Goal: Information Seeking & Learning: Find specific fact

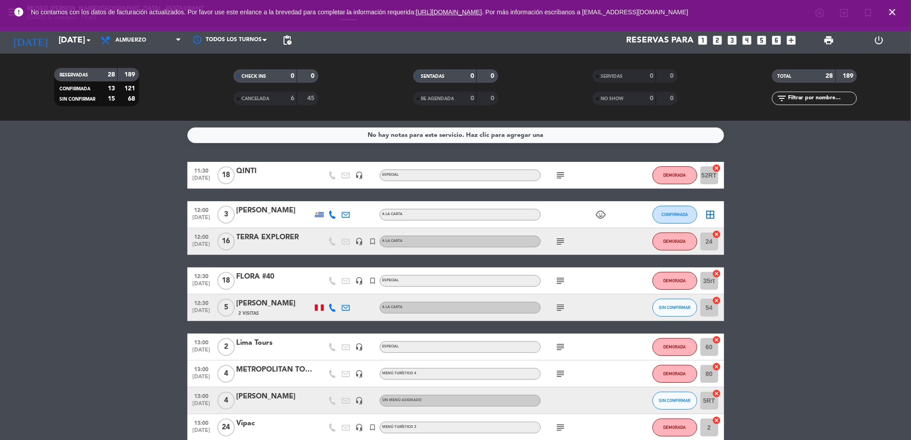
click at [563, 243] on icon "subject" at bounding box center [560, 241] width 11 height 11
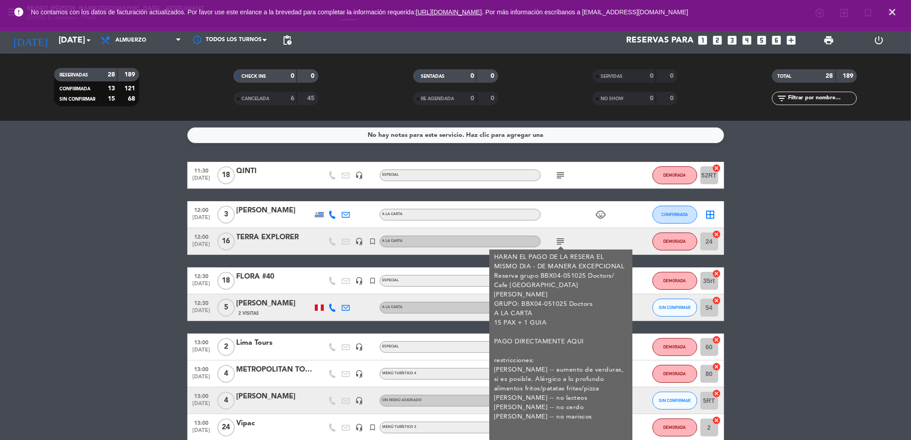
click at [576, 238] on div "subject HARAN EL PAGO DE LA RESERA EL MISMO DIA - DE MANERA EXCEPCIONAL Reserva…" at bounding box center [580, 241] width 80 height 26
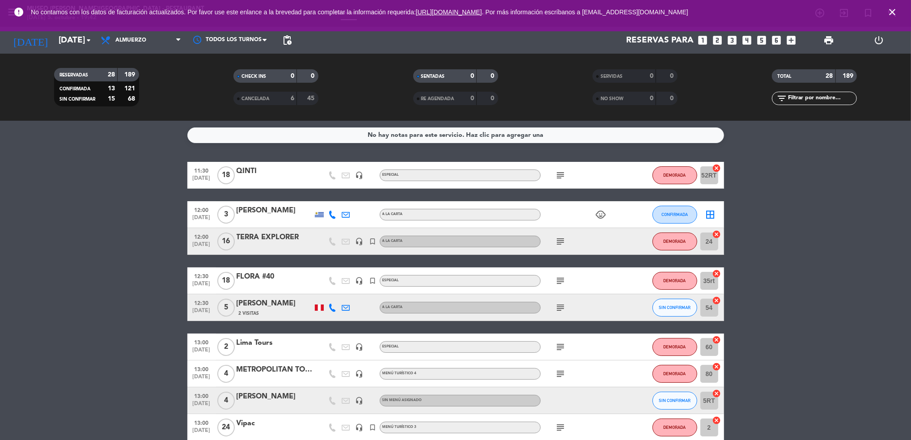
click at [561, 276] on icon "subject" at bounding box center [560, 280] width 11 height 11
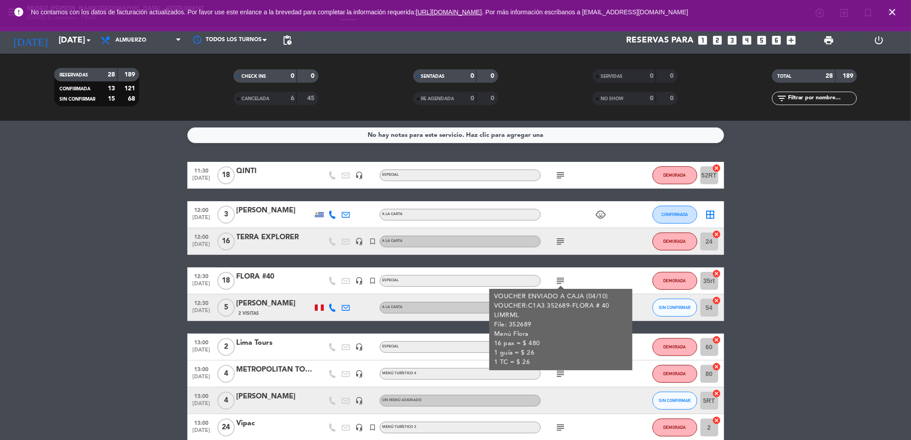
click at [561, 276] on icon "subject" at bounding box center [560, 280] width 11 height 11
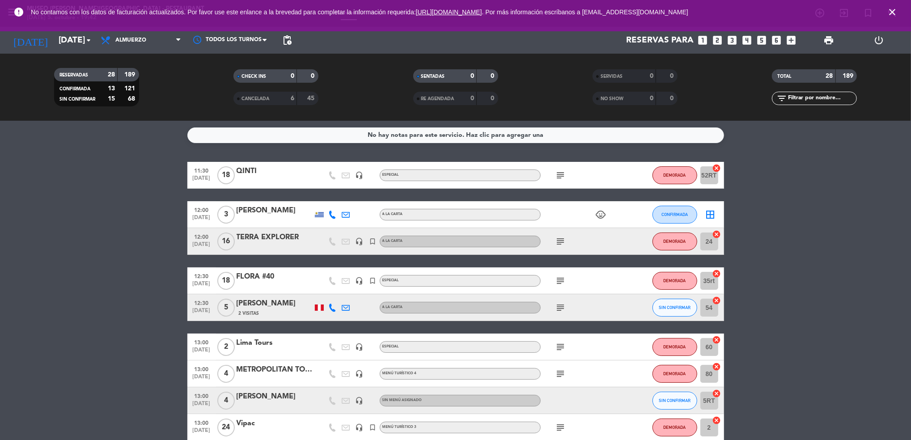
click at [563, 309] on icon "subject" at bounding box center [560, 307] width 11 height 11
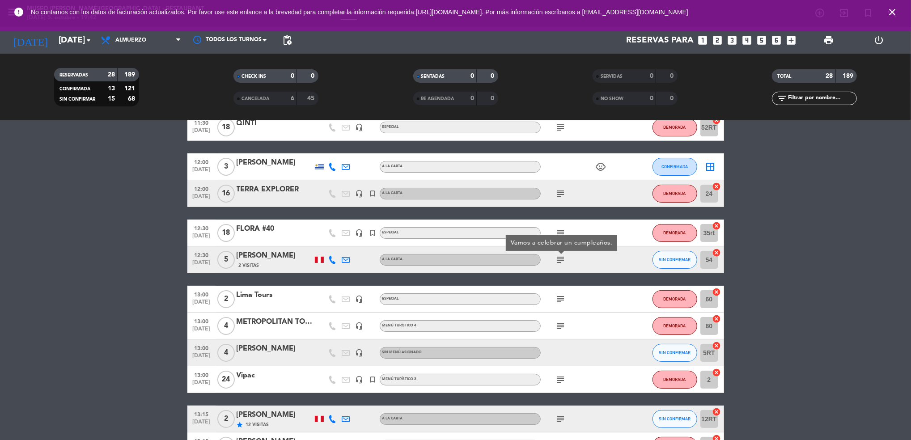
click at [562, 303] on icon "subject" at bounding box center [560, 299] width 11 height 11
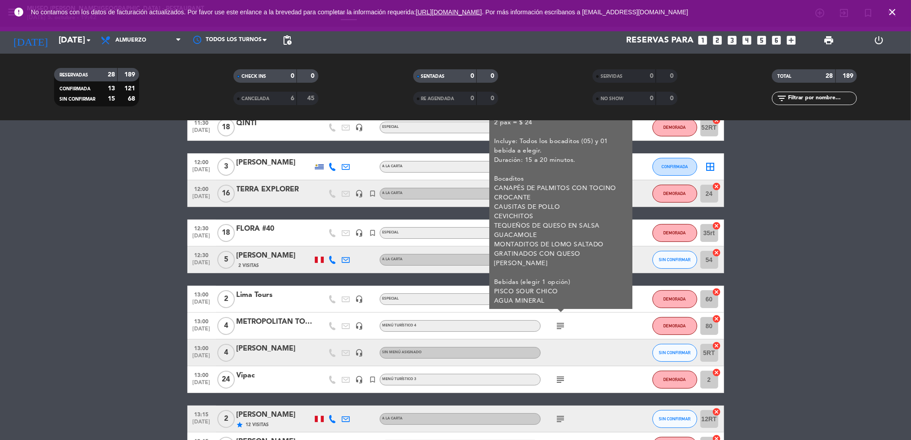
click at [562, 329] on icon "subject" at bounding box center [560, 326] width 11 height 11
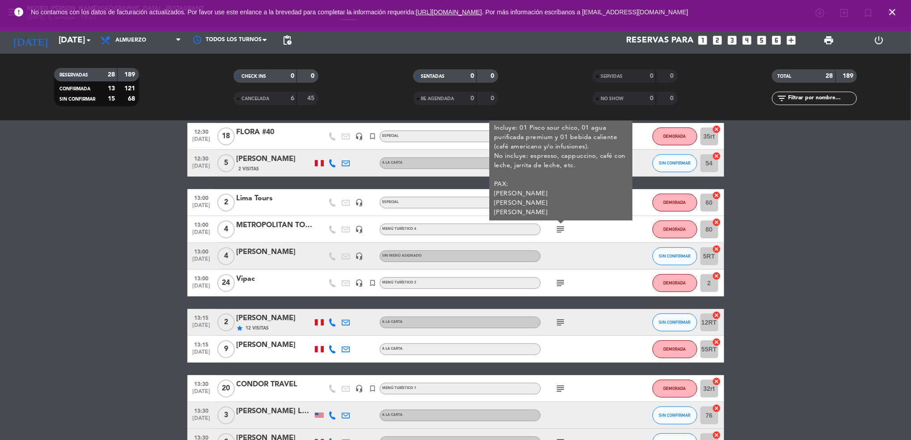
scroll to position [146, 0]
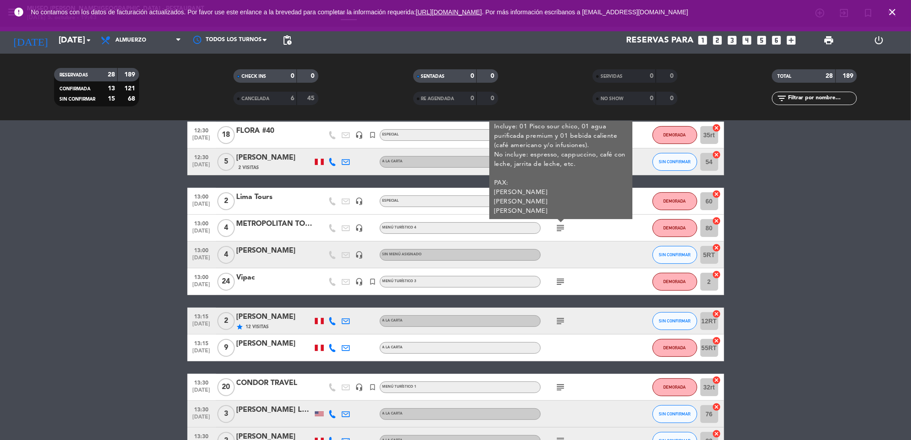
click at [558, 319] on icon "subject" at bounding box center [560, 321] width 11 height 11
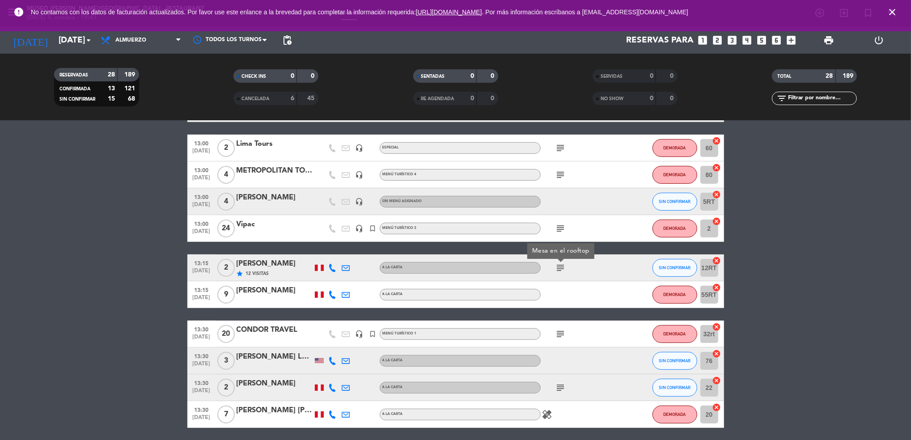
scroll to position [202, 0]
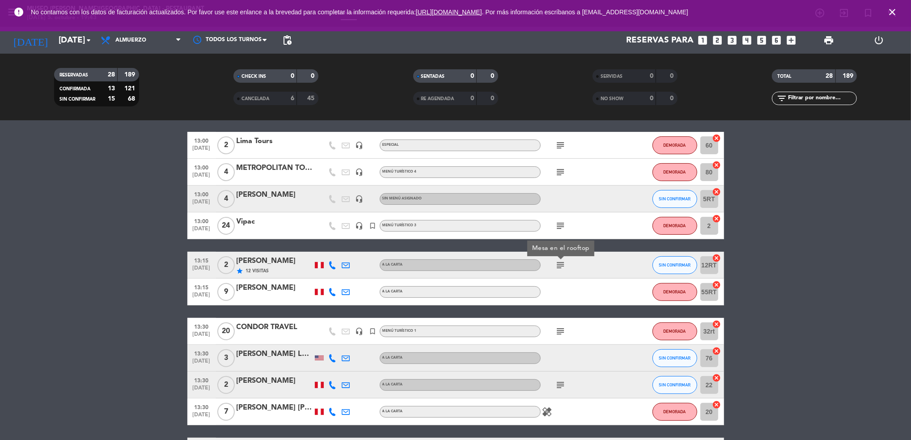
click at [558, 329] on icon "subject" at bounding box center [560, 331] width 11 height 11
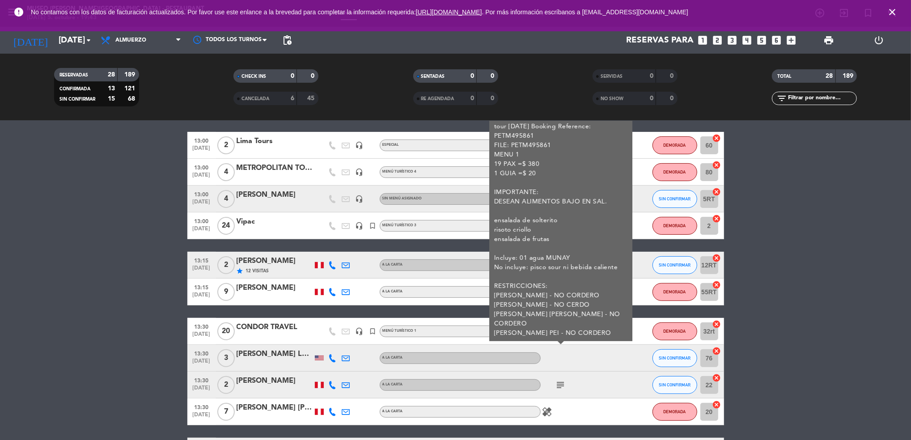
click at [557, 388] on icon "subject" at bounding box center [560, 385] width 11 height 11
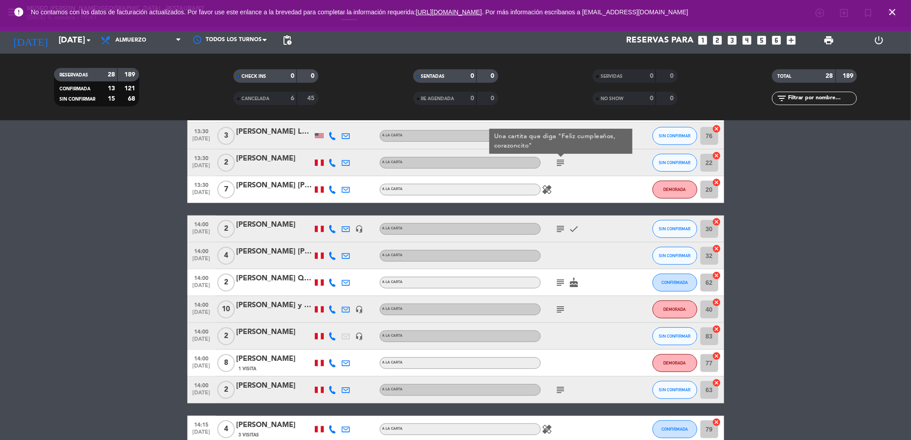
scroll to position [455, 0]
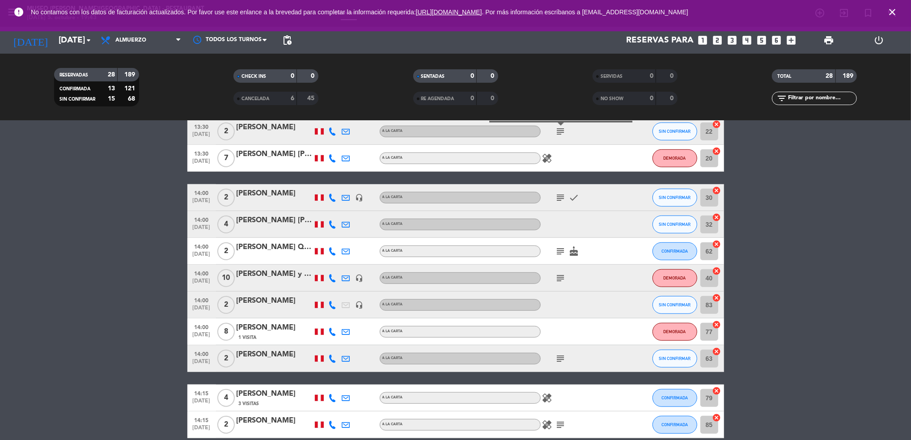
click at [559, 195] on icon "subject" at bounding box center [560, 197] width 11 height 11
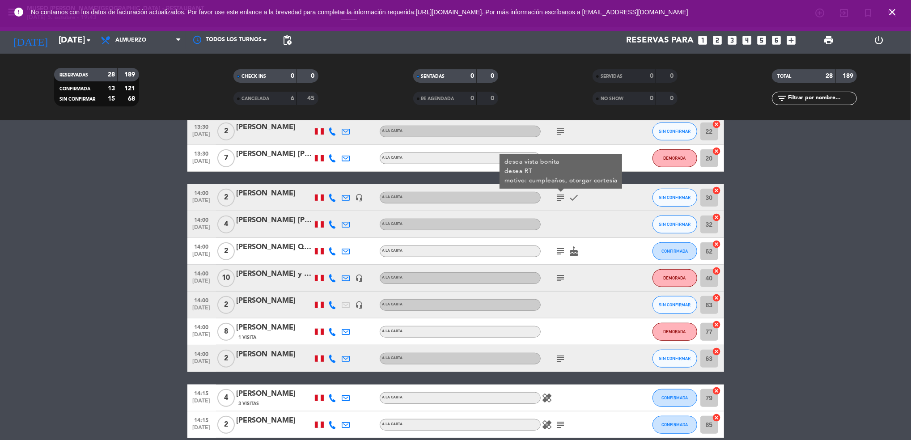
click at [557, 248] on icon "subject" at bounding box center [560, 251] width 11 height 11
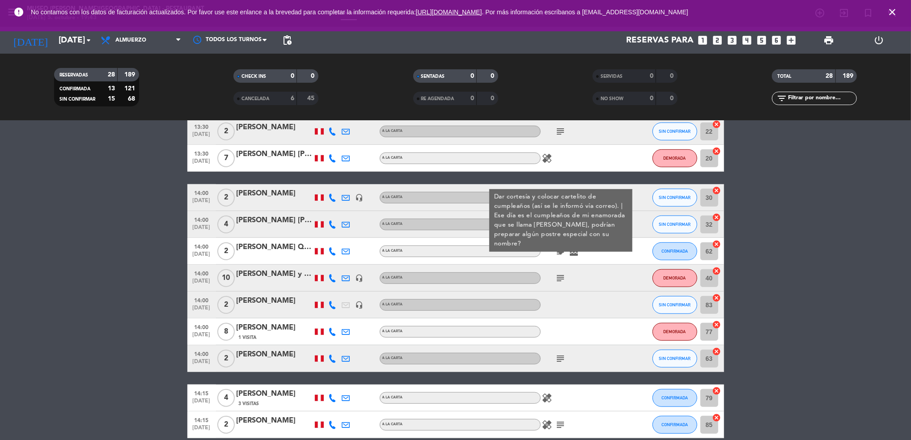
click at [269, 247] on div "[PERSON_NAME] Quea [PERSON_NAME]" at bounding box center [274, 247] width 76 height 12
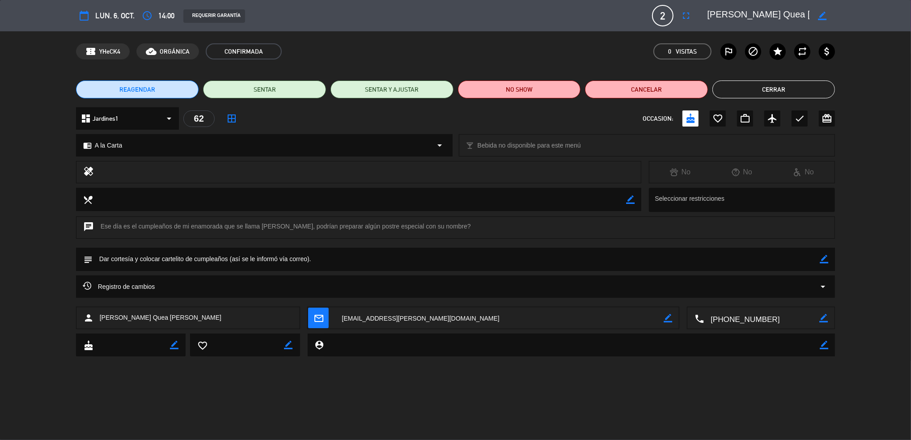
drag, startPoint x: 787, startPoint y: 13, endPoint x: 701, endPoint y: 25, distance: 86.2
click at [701, 25] on div "calendar_today lun. 6, oct. access_time 14:00 REQUERIR GARANTÍA 2 [PERSON_NAME]…" at bounding box center [455, 15] width 759 height 21
drag, startPoint x: 261, startPoint y: 226, endPoint x: 288, endPoint y: 227, distance: 27.3
click at [288, 227] on div "chat Ese día es el cumpleaños de mi enamorada que se llama [PERSON_NAME], podrí…" at bounding box center [455, 227] width 759 height 22
copy div "[PERSON_NAME]"
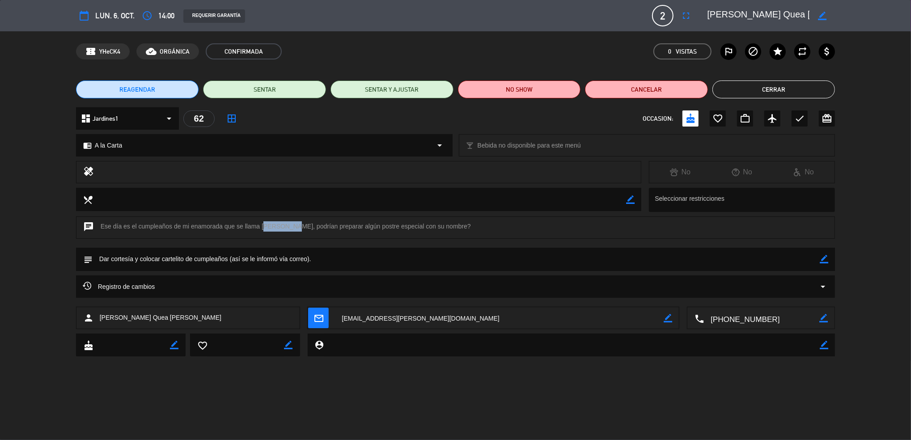
click at [746, 87] on button "Cerrar" at bounding box center [773, 89] width 123 height 18
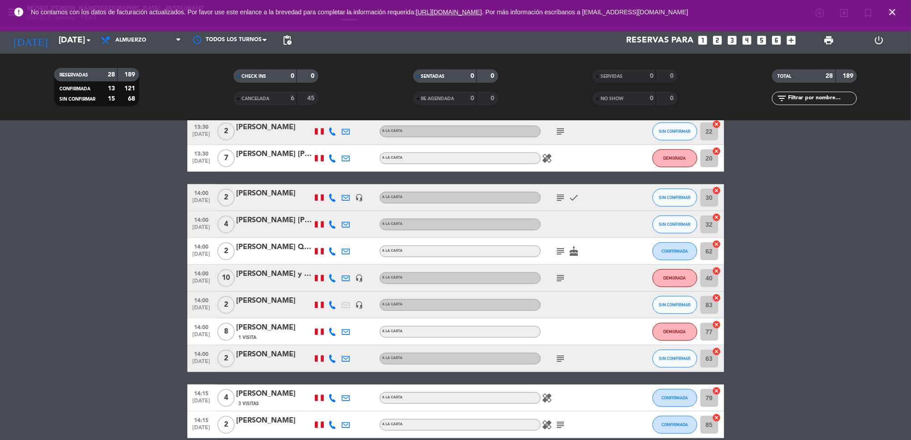
click at [562, 281] on icon "subject" at bounding box center [560, 278] width 11 height 11
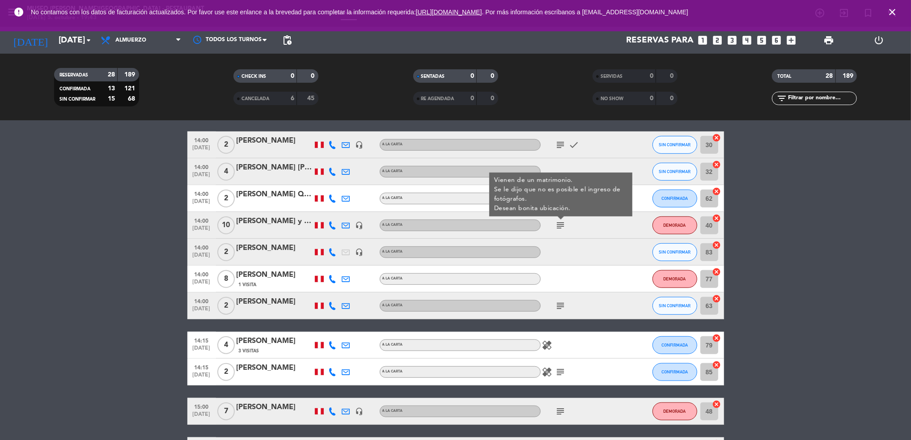
scroll to position [512, 0]
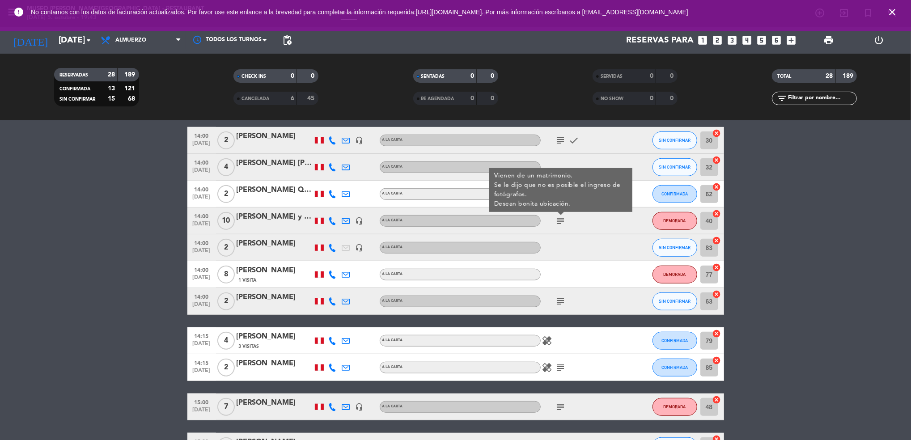
click at [559, 300] on icon "subject" at bounding box center [560, 301] width 11 height 11
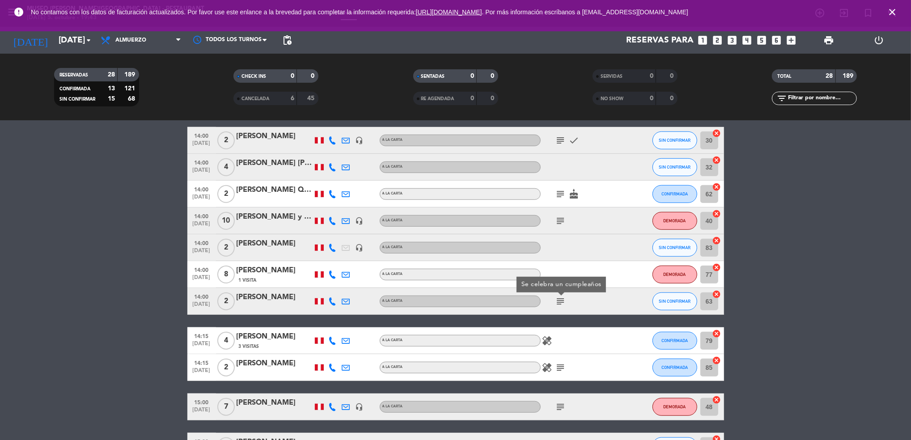
click at [558, 367] on icon "subject" at bounding box center [560, 367] width 11 height 11
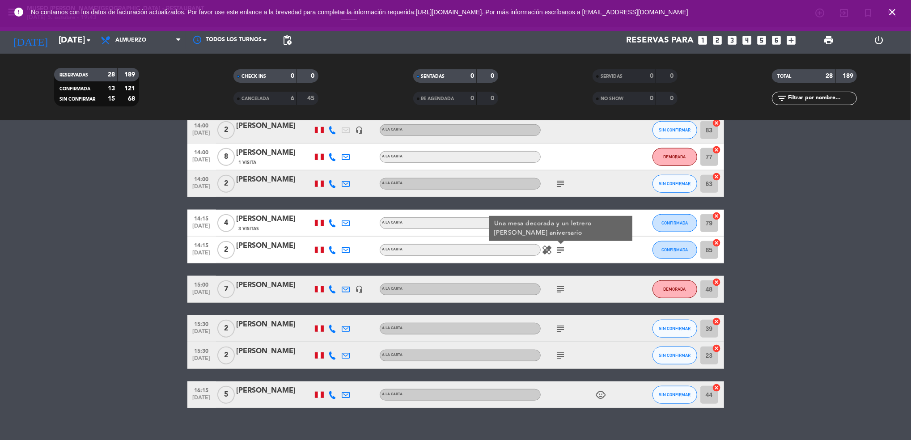
scroll to position [637, 0]
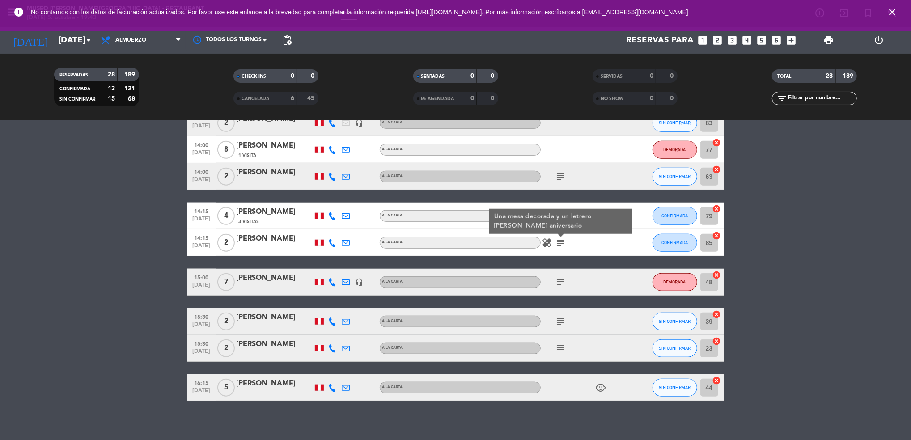
click at [562, 283] on icon "subject" at bounding box center [560, 282] width 11 height 11
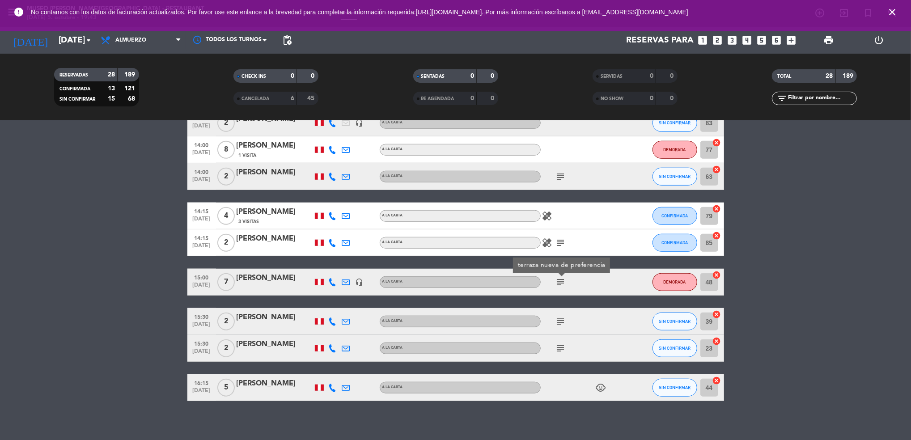
click at [562, 321] on icon "subject" at bounding box center [560, 321] width 11 height 11
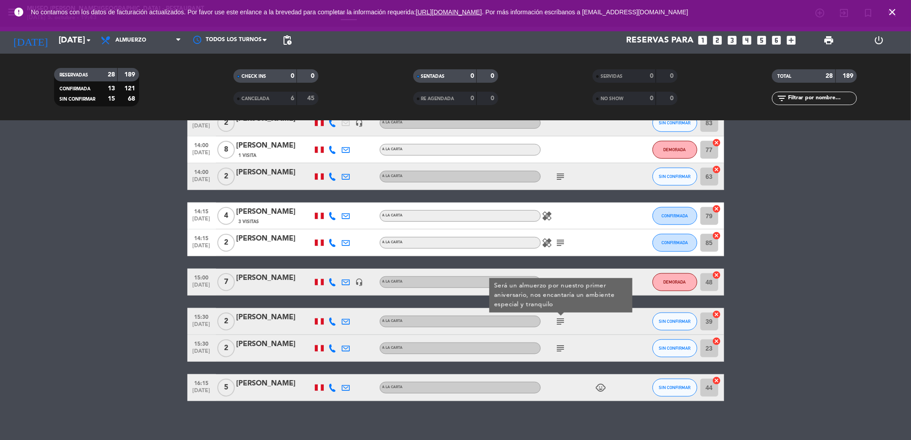
click at [561, 344] on icon "subject" at bounding box center [560, 348] width 11 height 11
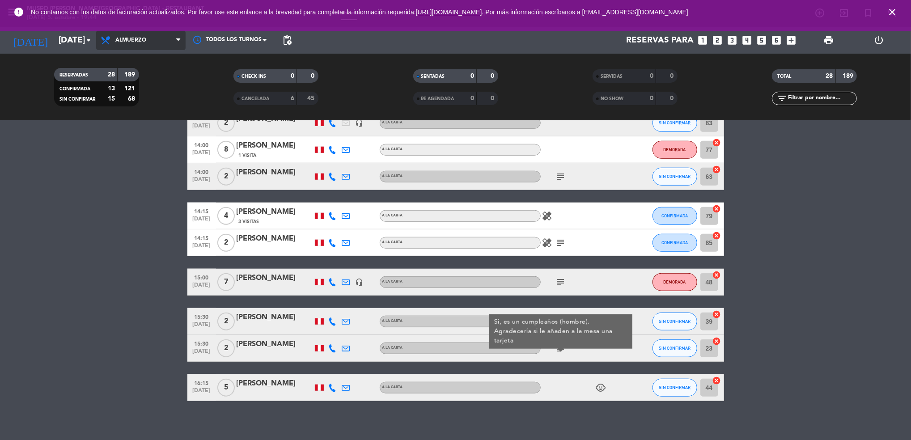
click at [126, 43] on span "Almuerzo" at bounding box center [140, 40] width 89 height 20
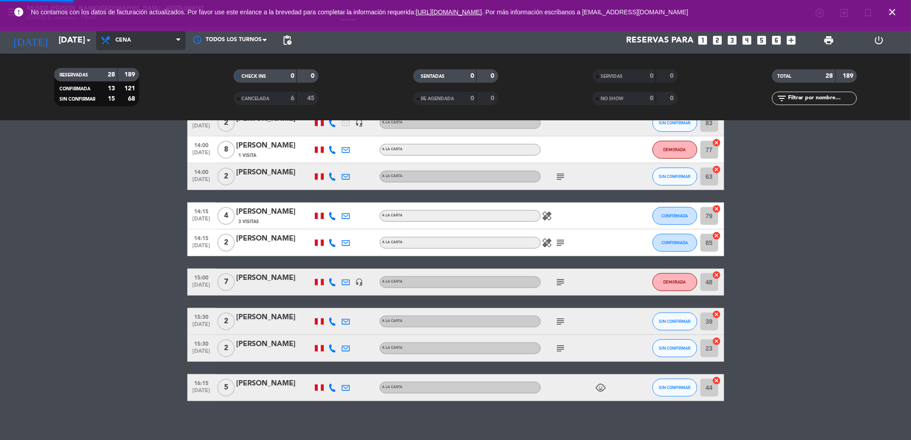
click at [148, 114] on div "menu [GEOGRAPHIC_DATA][PERSON_NAME] - Restaurant [DATE] 5. octubre - 19:44 Mis …" at bounding box center [455, 60] width 911 height 121
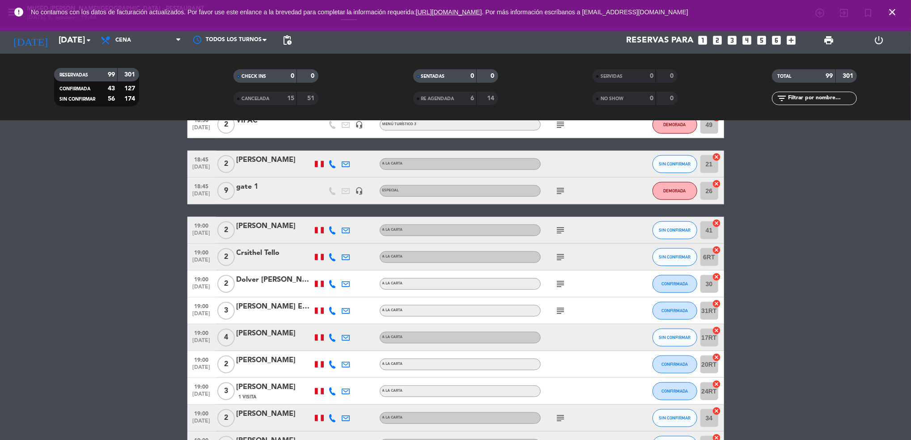
click at [818, 95] on input "text" at bounding box center [821, 98] width 69 height 10
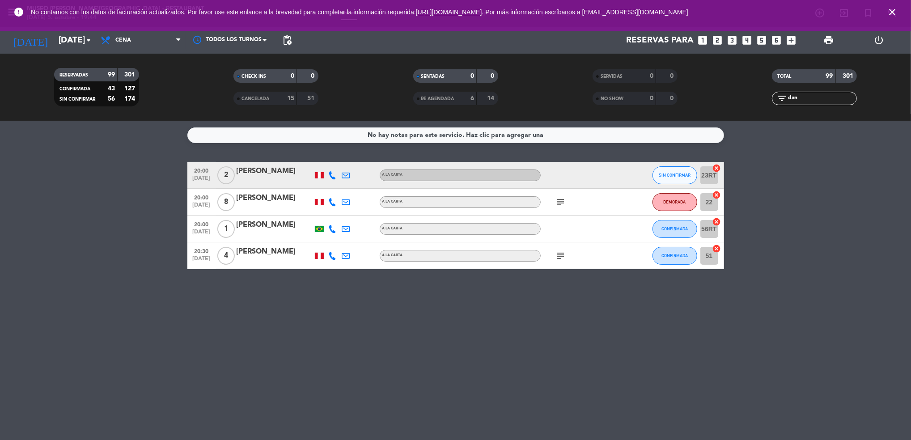
scroll to position [0, 0]
type input "dan"
click at [564, 200] on icon "subject" at bounding box center [560, 202] width 11 height 11
drag, startPoint x: 802, startPoint y: 99, endPoint x: 773, endPoint y: 106, distance: 30.2
click at [773, 106] on div "TOTAL 99 301 filter_list dan" at bounding box center [814, 87] width 179 height 49
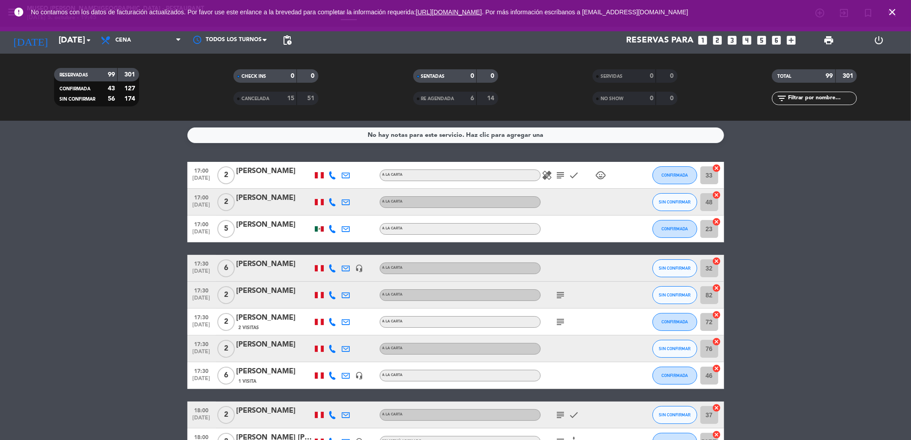
click at [558, 177] on icon "subject" at bounding box center [560, 175] width 11 height 11
click at [560, 298] on icon "subject" at bounding box center [560, 295] width 11 height 11
click at [559, 320] on icon "subject" at bounding box center [560, 322] width 11 height 11
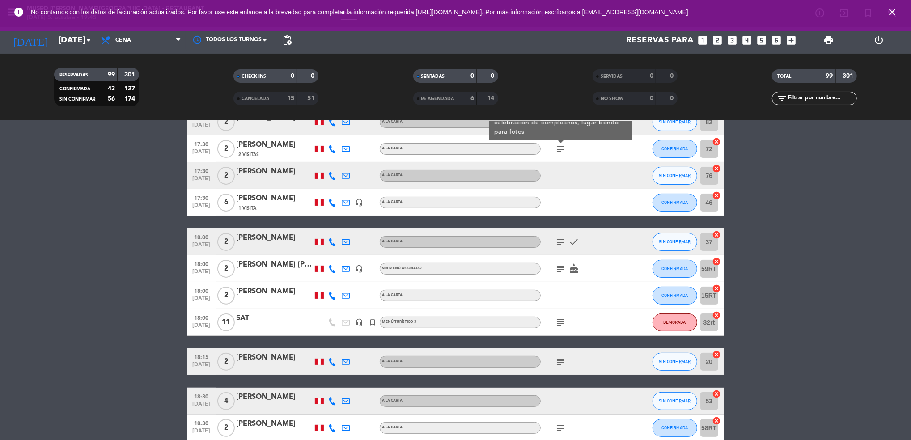
scroll to position [173, 0]
click at [558, 245] on icon "subject" at bounding box center [560, 241] width 11 height 11
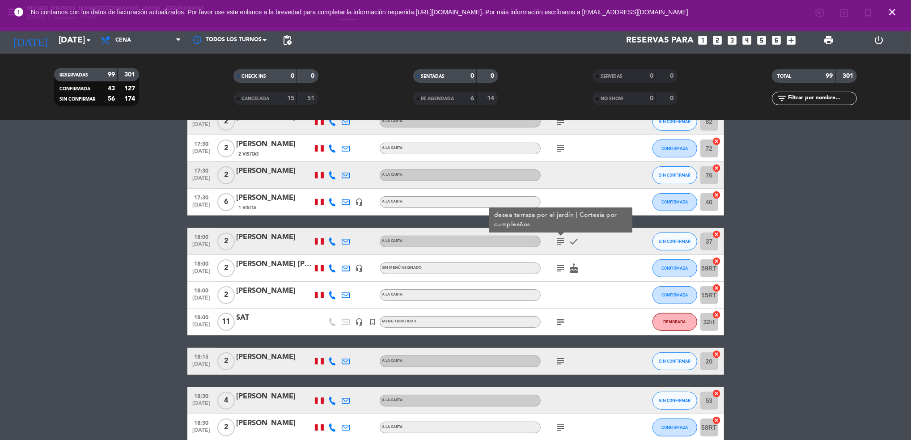
click at [558, 266] on icon "subject" at bounding box center [560, 268] width 11 height 11
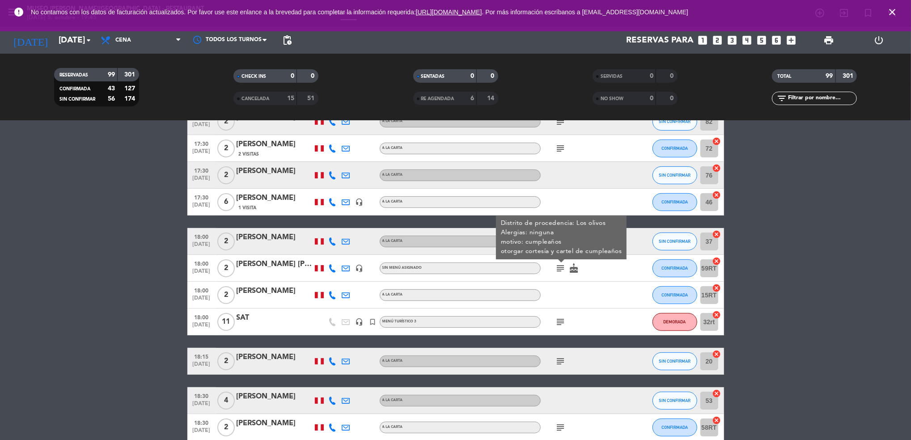
scroll to position [199, 0]
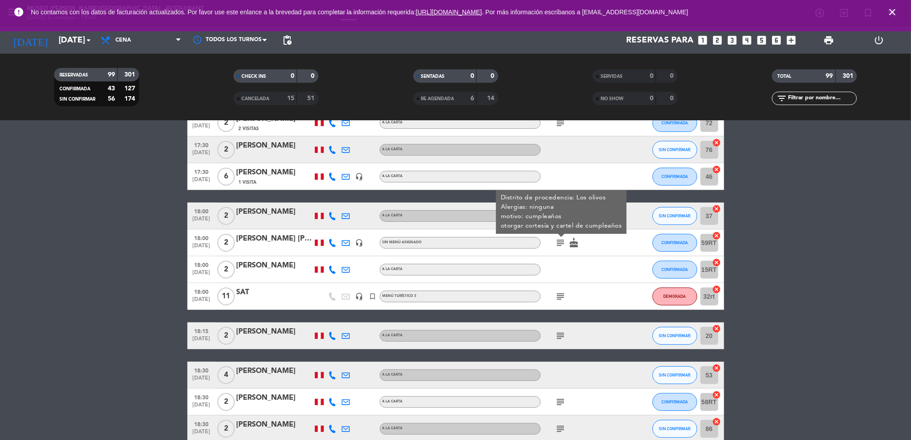
click at [562, 331] on icon "subject" at bounding box center [560, 335] width 11 height 11
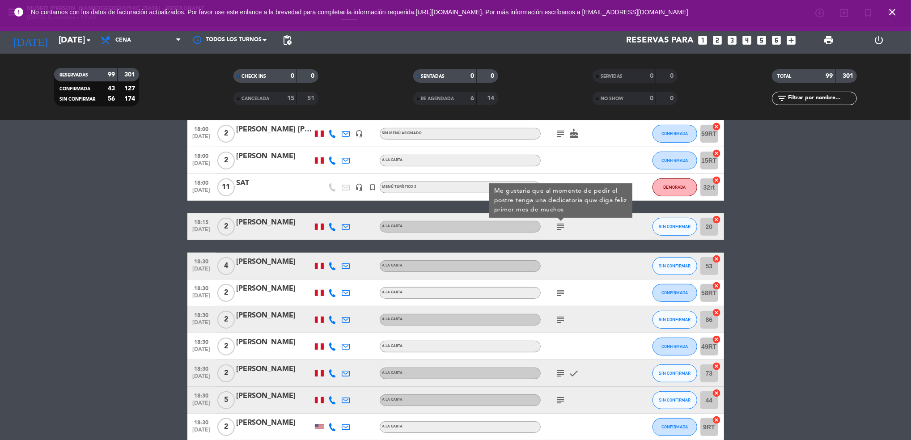
scroll to position [311, 0]
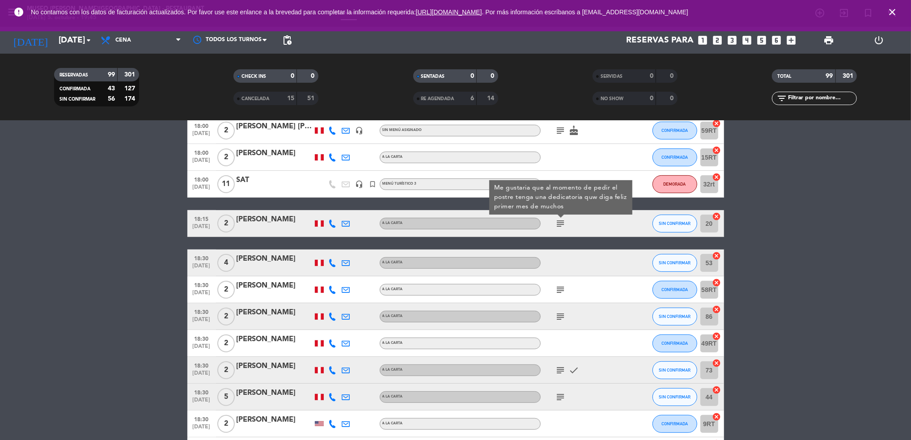
click at [562, 285] on icon "subject" at bounding box center [560, 289] width 11 height 11
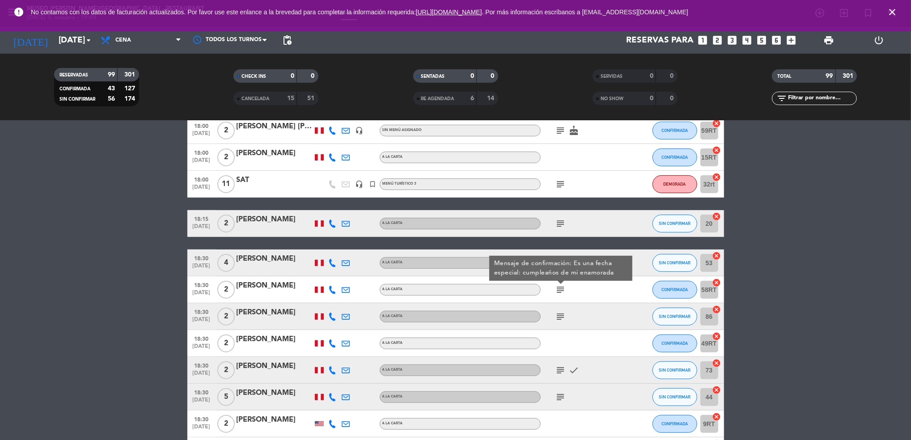
click at [561, 316] on icon "subject" at bounding box center [560, 316] width 11 height 11
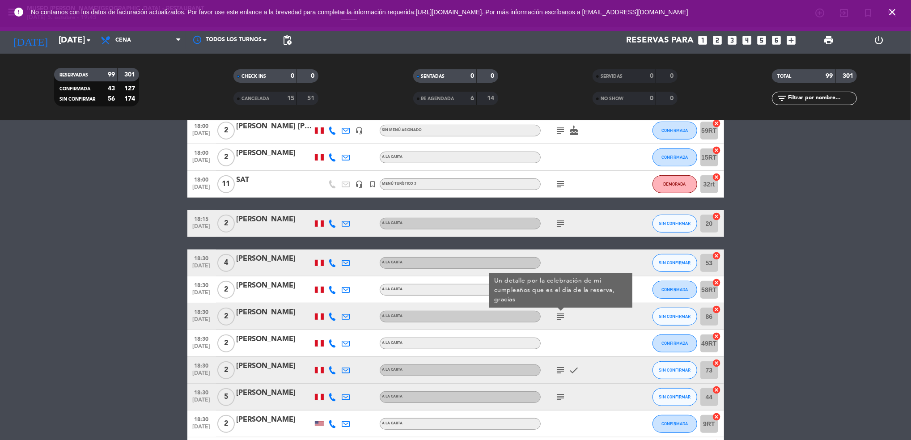
scroll to position [380, 0]
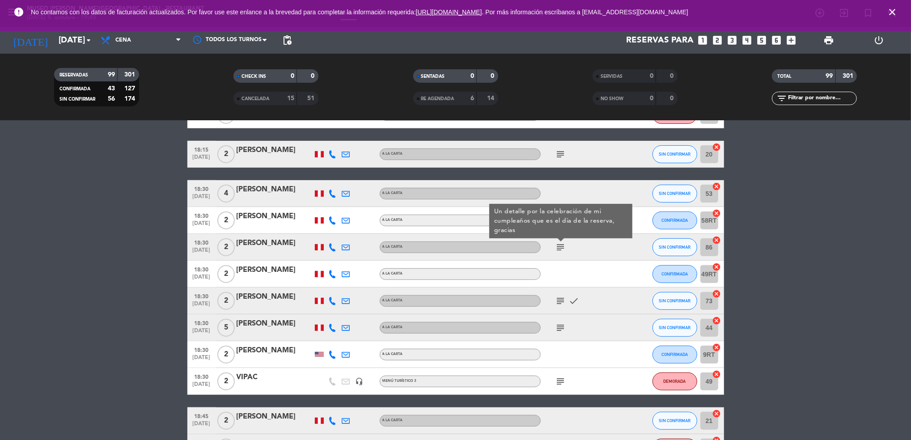
click at [559, 303] on icon "subject" at bounding box center [560, 300] width 11 height 11
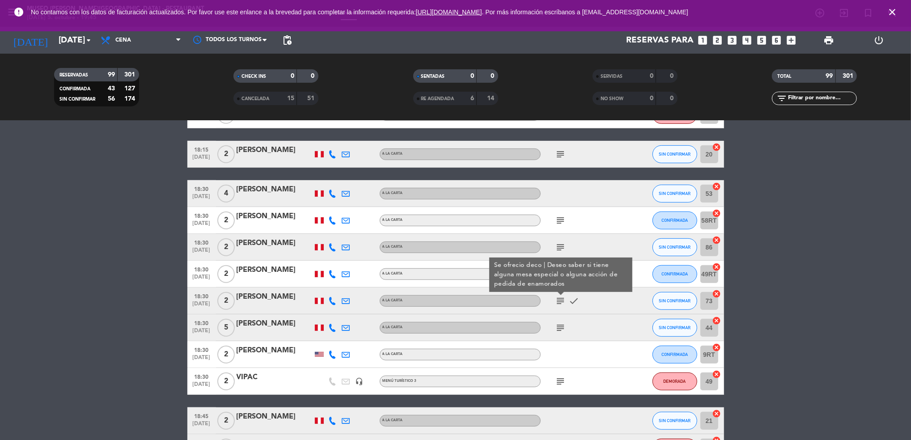
click at [561, 327] on icon "subject" at bounding box center [560, 327] width 11 height 11
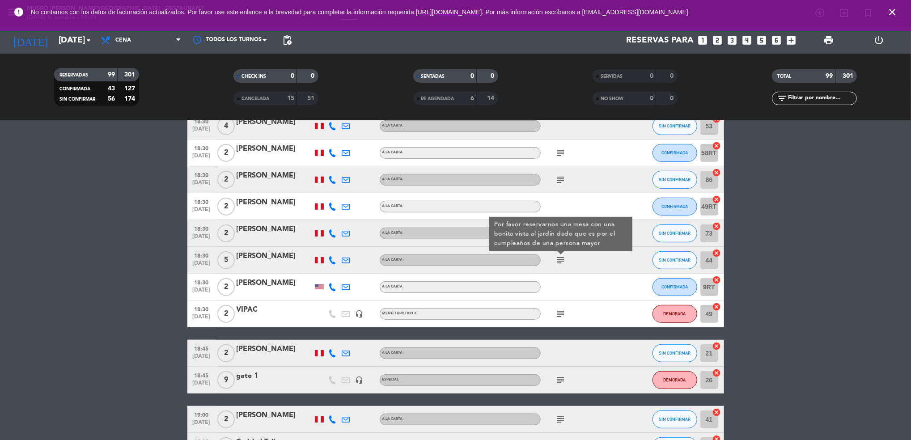
scroll to position [450, 0]
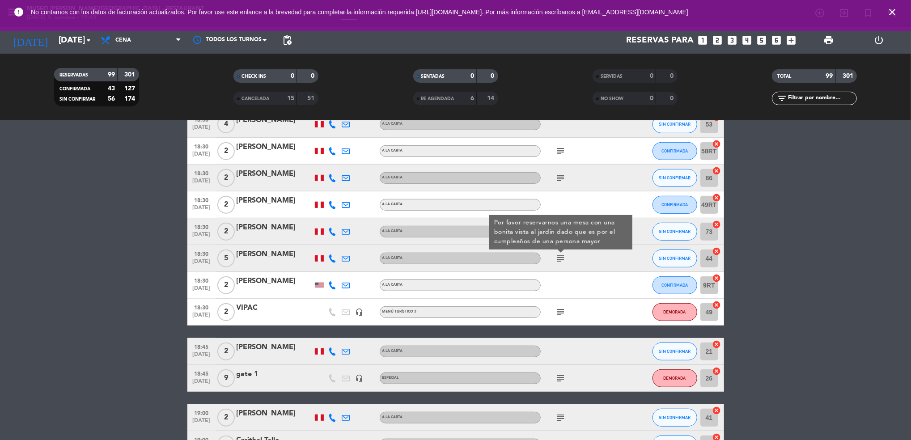
click at [562, 312] on icon "subject" at bounding box center [560, 312] width 11 height 11
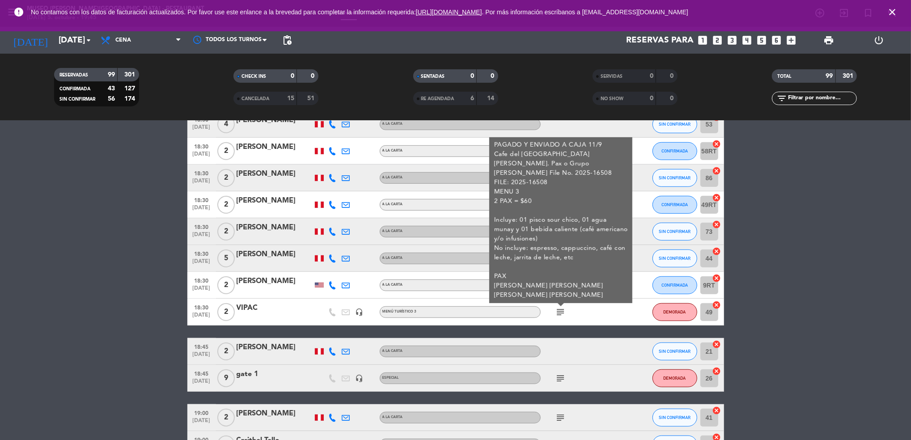
click at [563, 377] on icon "subject" at bounding box center [560, 378] width 11 height 11
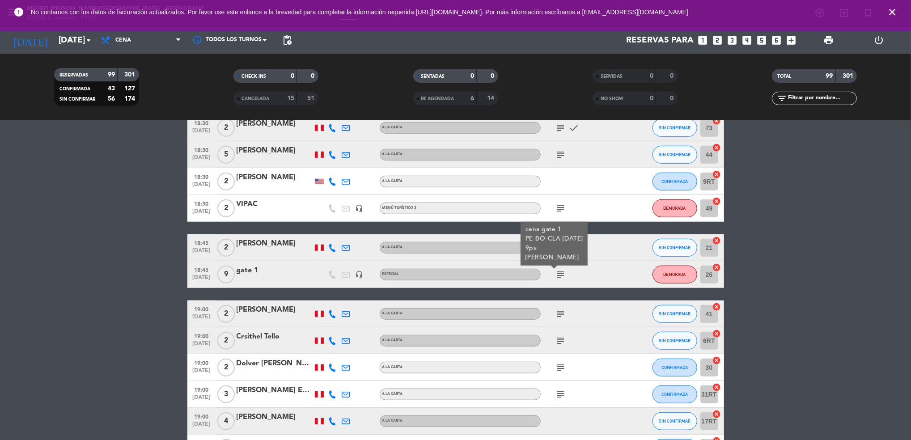
scroll to position [555, 0]
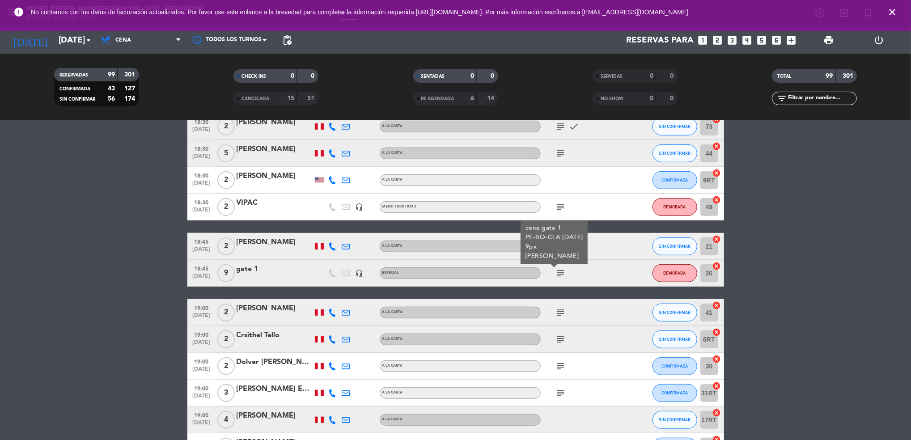
click at [557, 310] on icon "subject" at bounding box center [560, 312] width 11 height 11
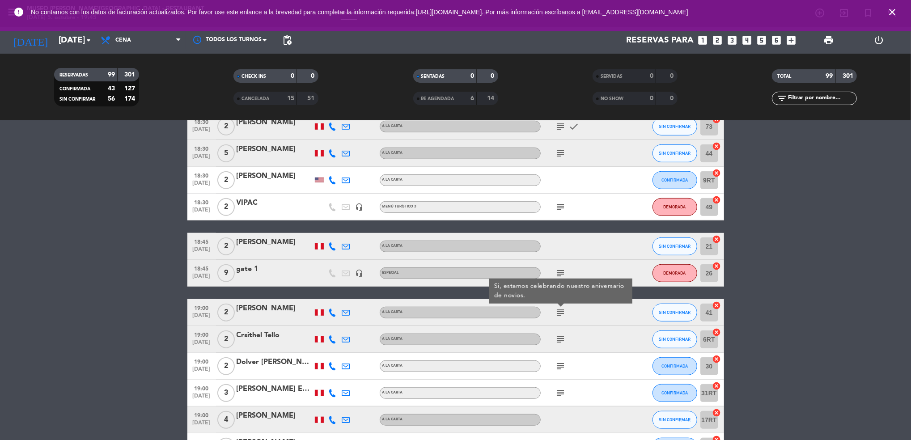
click at [561, 342] on icon "subject" at bounding box center [560, 339] width 11 height 11
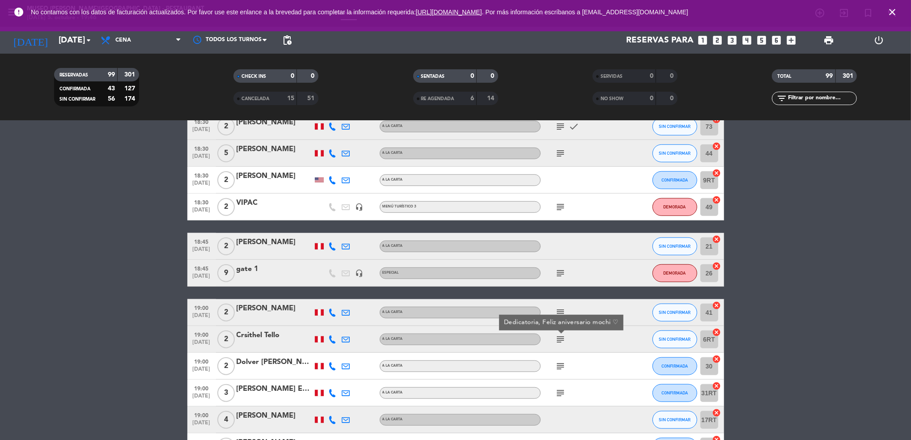
scroll to position [632, 0]
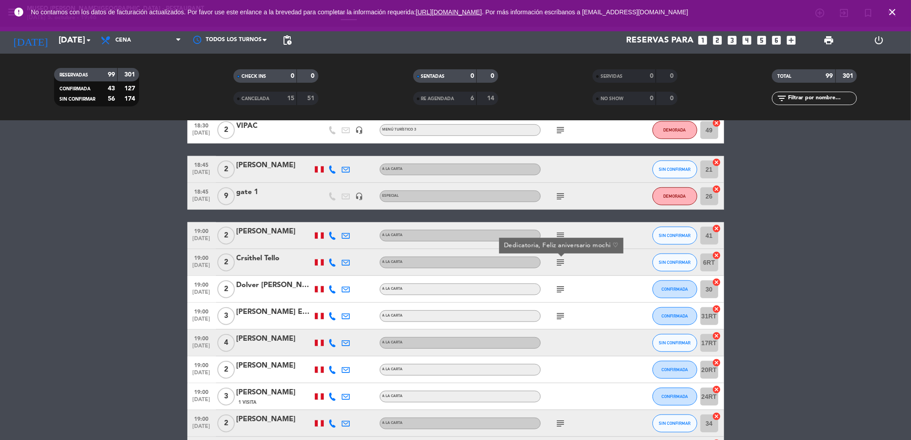
click at [561, 285] on icon "subject" at bounding box center [560, 289] width 11 height 11
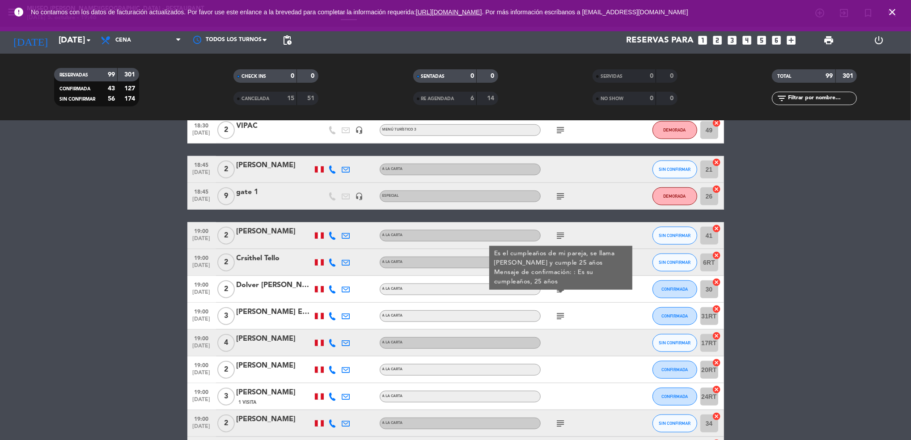
click at [559, 318] on icon "subject" at bounding box center [560, 316] width 11 height 11
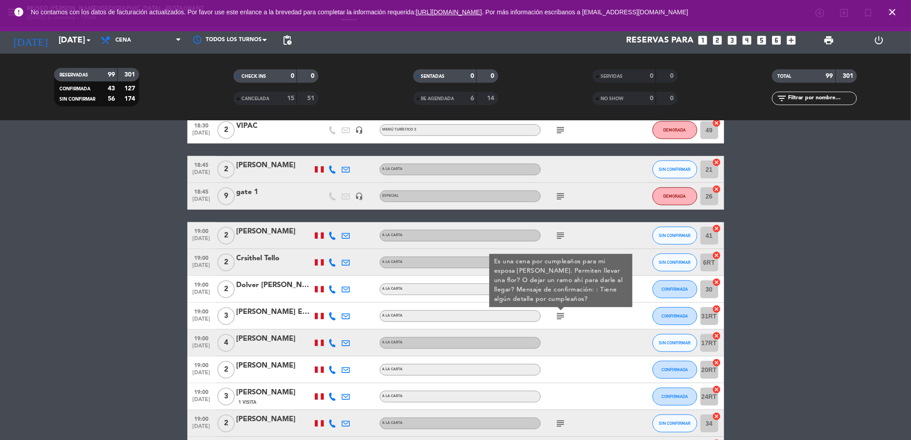
click at [559, 295] on div "Es una cena por cumpleaños para mi esposa [PERSON_NAME]. Permiten llevar una fl…" at bounding box center [561, 280] width 134 height 47
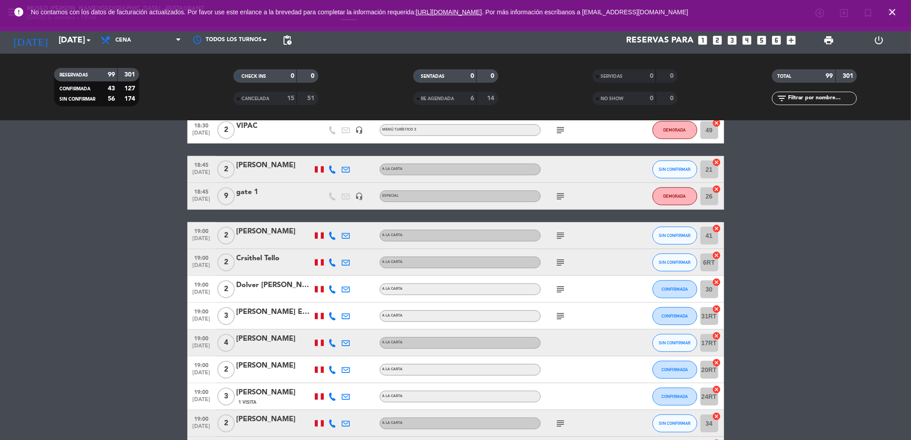
click at [559, 293] on icon "subject" at bounding box center [560, 289] width 11 height 11
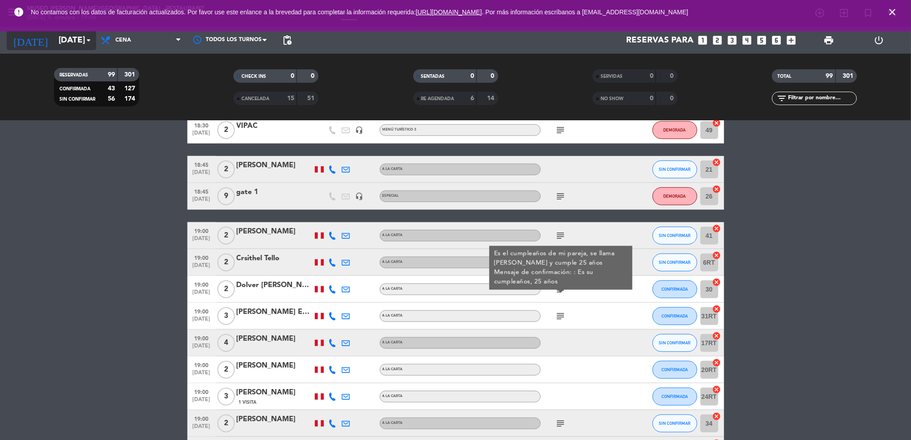
click at [67, 36] on input "[DATE]" at bounding box center [107, 40] width 107 height 19
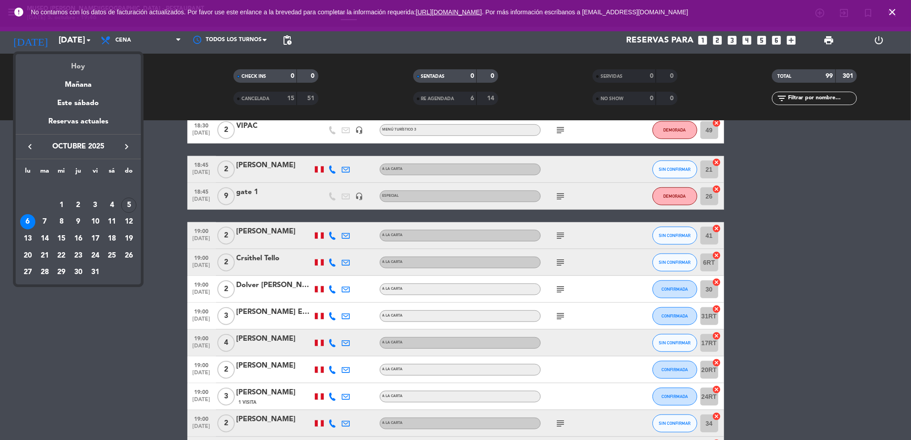
click at [85, 61] on div "Hoy" at bounding box center [78, 63] width 125 height 18
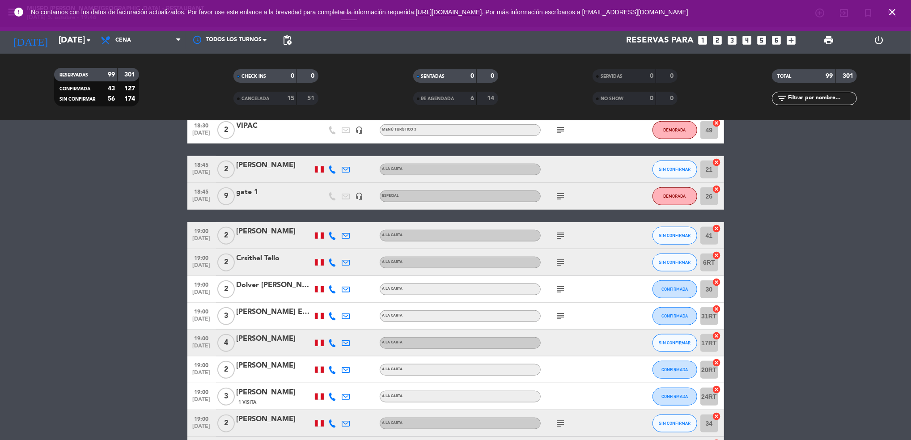
type input "[DATE]"
click at [139, 28] on div "error No contamos con los datos de facturación actualizados. Por favor use este…" at bounding box center [455, 15] width 911 height 31
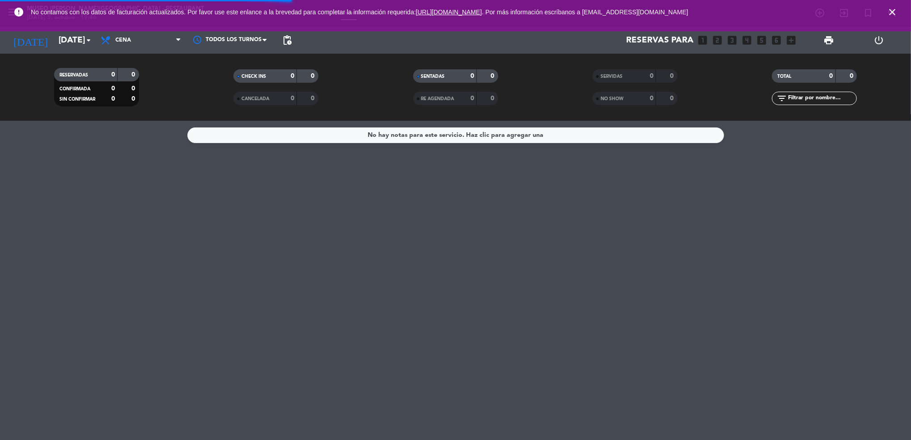
scroll to position [0, 0]
click at [136, 37] on span "Cena" at bounding box center [140, 40] width 89 height 20
click at [131, 101] on div "menu [GEOGRAPHIC_DATA][PERSON_NAME] - Restaurant [DATE] 5. octubre - 19:46 Mis …" at bounding box center [455, 60] width 911 height 121
drag, startPoint x: 818, startPoint y: 97, endPoint x: 818, endPoint y: 68, distance: 28.2
click at [818, 97] on input "text" at bounding box center [821, 98] width 69 height 10
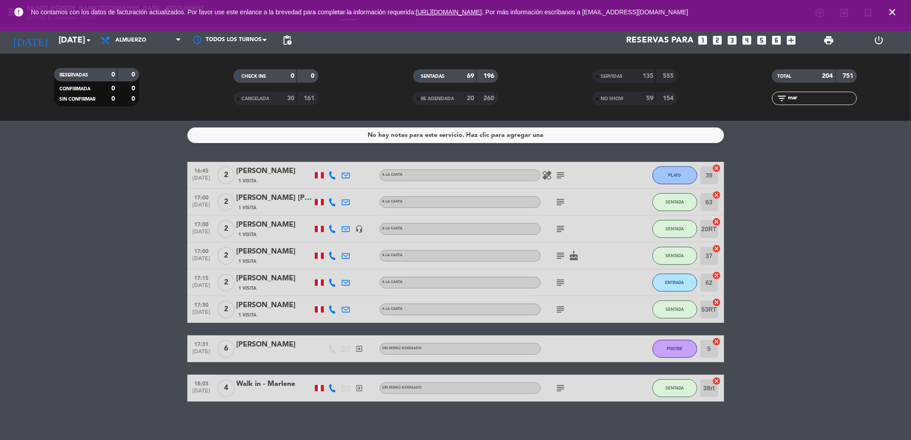
type input "mar"
click at [558, 387] on icon "subject" at bounding box center [560, 388] width 11 height 11
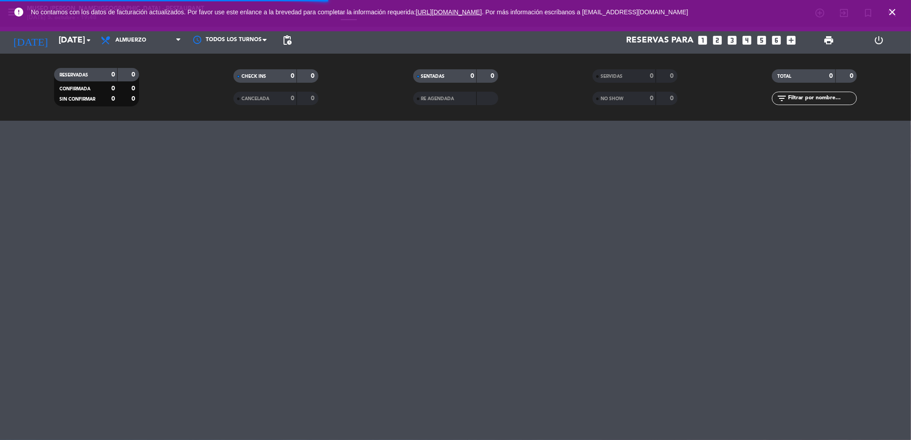
click at [895, 5] on span "close" at bounding box center [892, 12] width 24 height 24
click at [891, 11] on icon "close" at bounding box center [891, 12] width 11 height 11
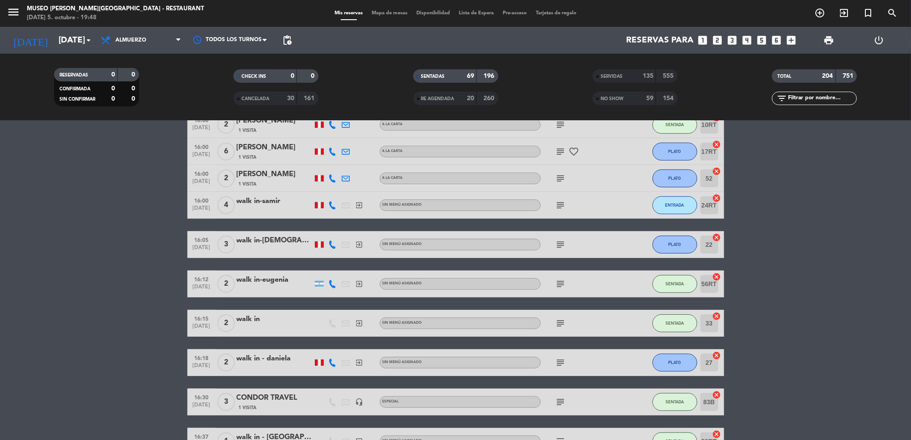
scroll to position [323, 0]
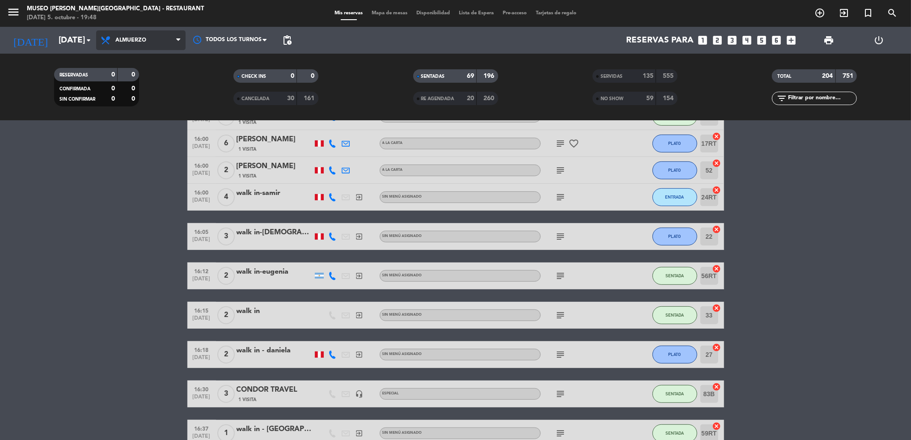
click at [117, 34] on span "Almuerzo" at bounding box center [140, 40] width 89 height 20
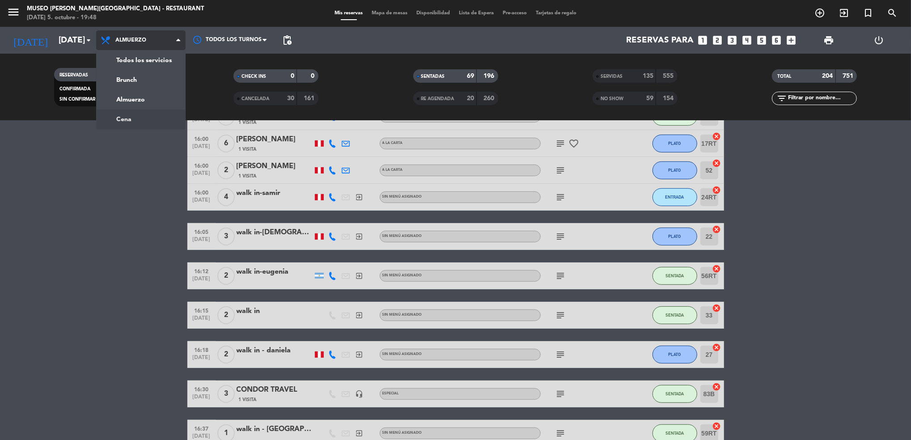
click at [147, 120] on ng-component "menu Museo Larco Café - Restaurant domingo 5. octubre - 19:48 Mis reservas Mapa…" at bounding box center [455, 220] width 911 height 440
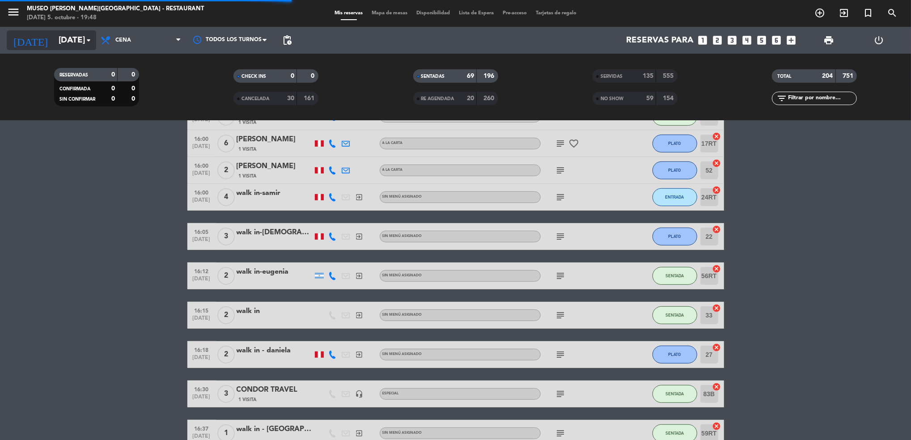
click at [66, 42] on input "[DATE]" at bounding box center [107, 40] width 107 height 19
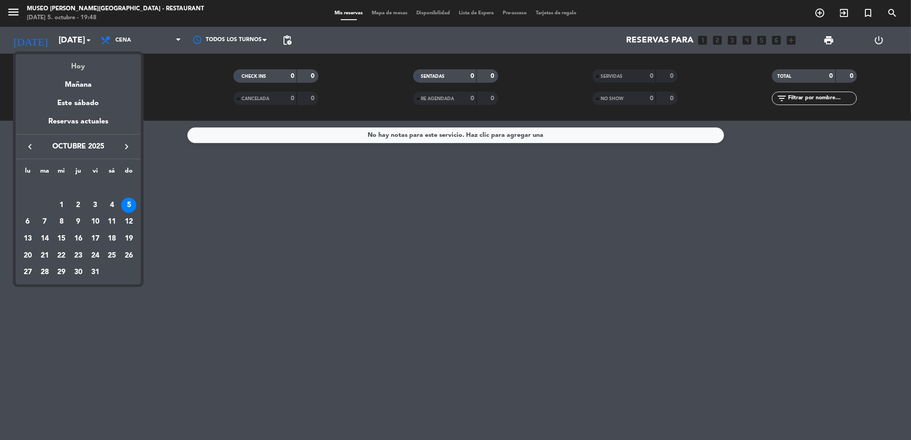
click at [76, 65] on div "Hoy" at bounding box center [78, 63] width 125 height 18
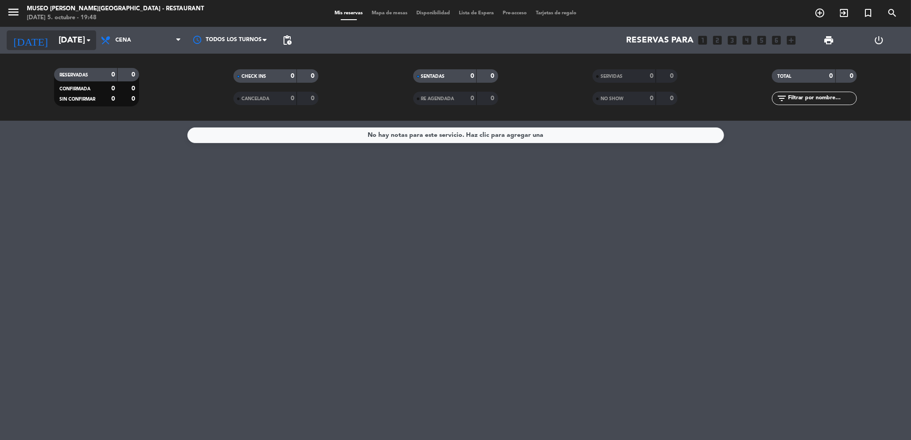
click at [62, 34] on input "[DATE]" at bounding box center [107, 40] width 107 height 19
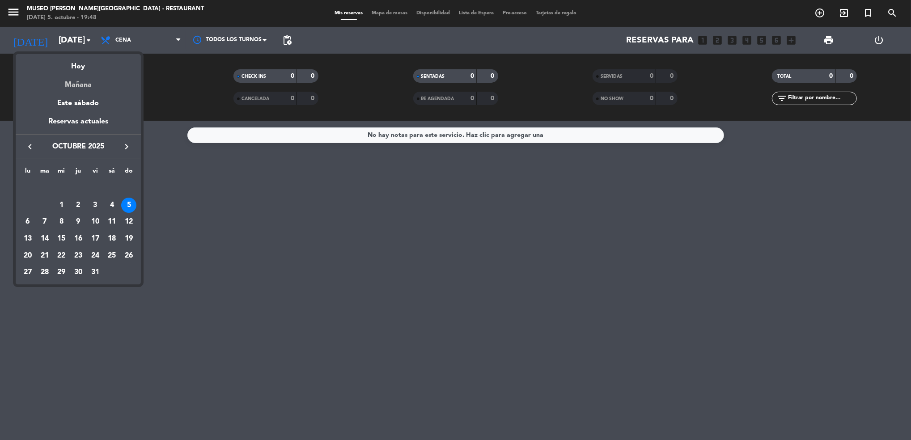
click at [74, 80] on div "Mañana" at bounding box center [78, 81] width 125 height 18
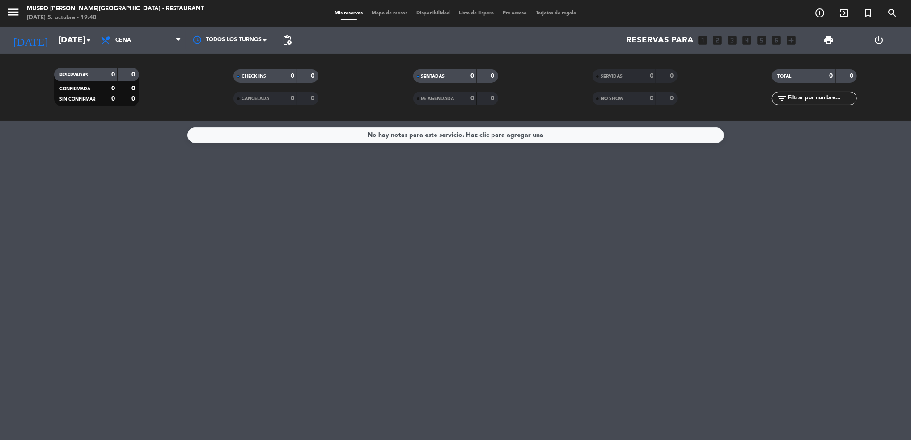
type input "[DATE]"
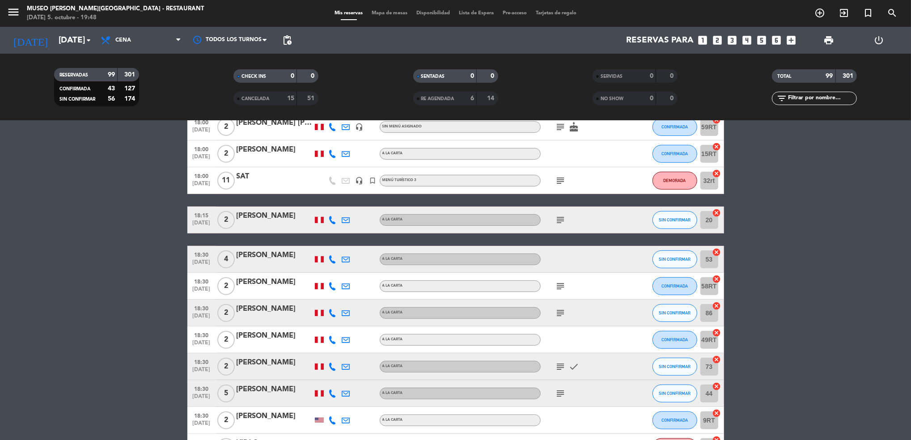
scroll to position [316, 0]
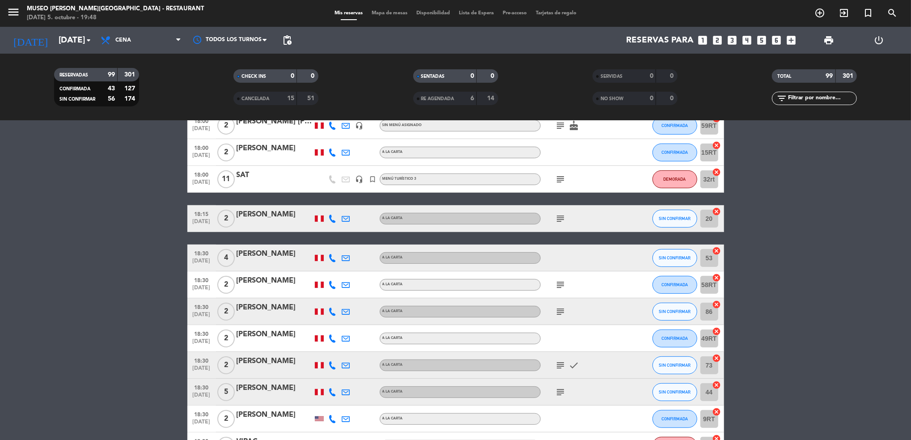
click at [565, 283] on icon "subject" at bounding box center [560, 284] width 11 height 11
click at [566, 315] on span "subject" at bounding box center [560, 311] width 13 height 11
click at [562, 309] on icon "subject" at bounding box center [560, 311] width 11 height 11
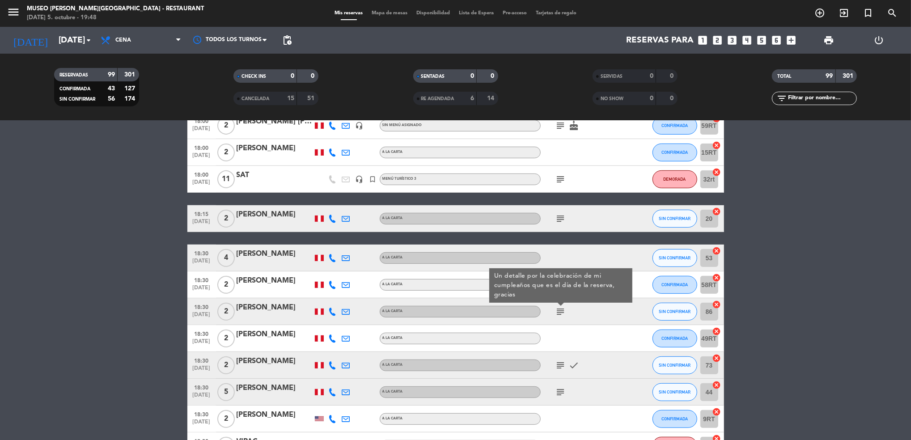
click at [558, 363] on icon "subject" at bounding box center [560, 365] width 11 height 11
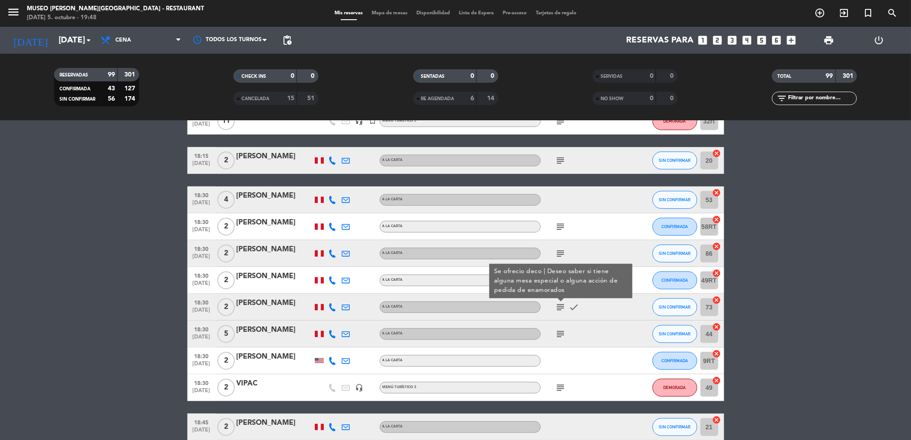
scroll to position [376, 0]
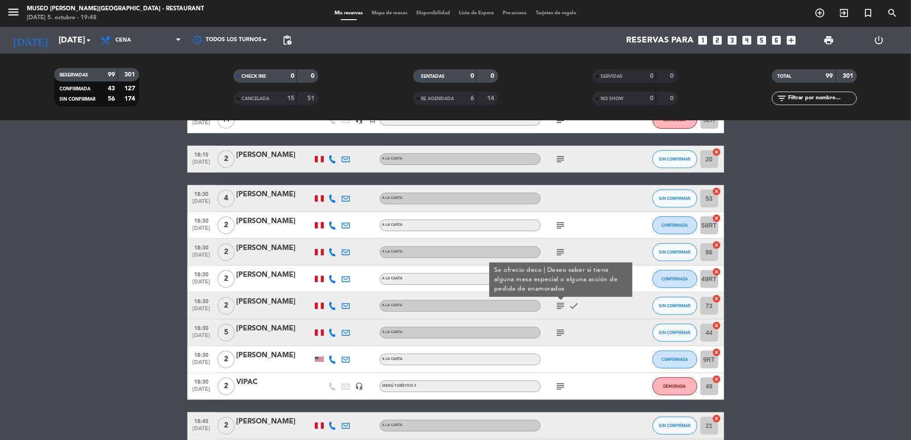
click at [563, 334] on icon "subject" at bounding box center [560, 332] width 11 height 11
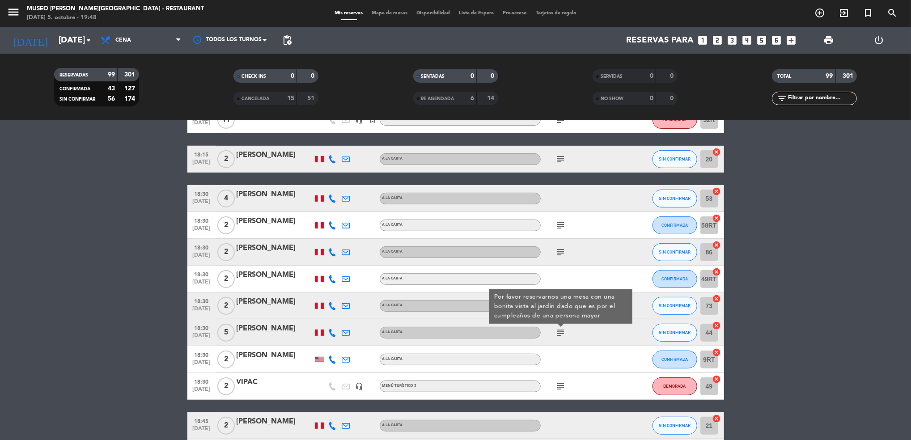
click at [561, 390] on icon "subject" at bounding box center [560, 386] width 11 height 11
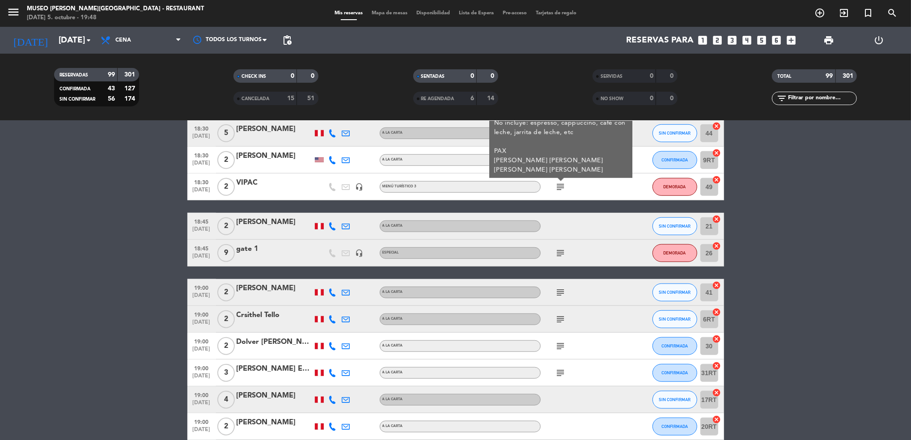
scroll to position [576, 0]
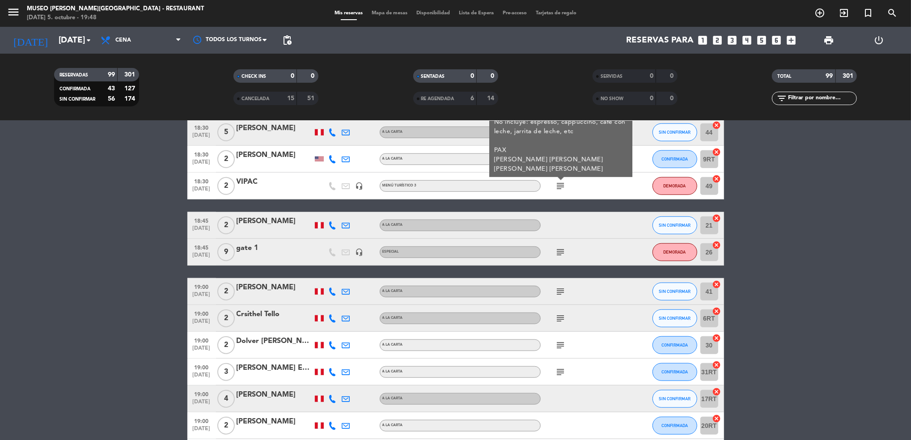
click at [558, 254] on icon "subject" at bounding box center [560, 252] width 11 height 11
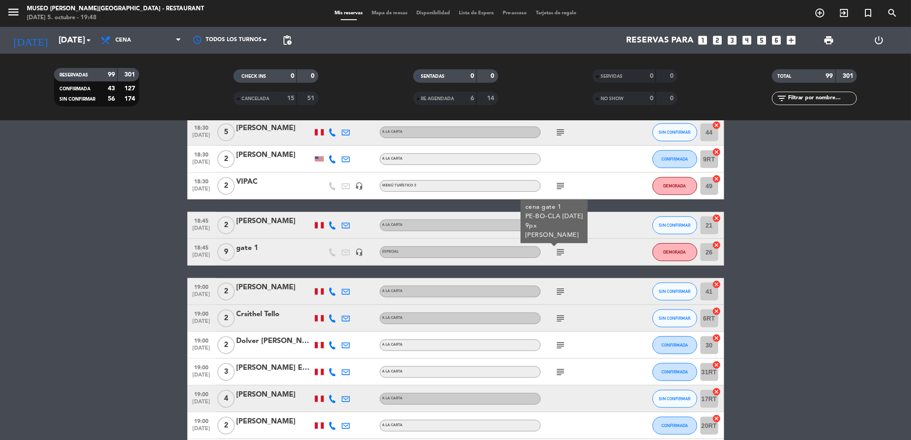
click at [557, 288] on icon "subject" at bounding box center [560, 291] width 11 height 11
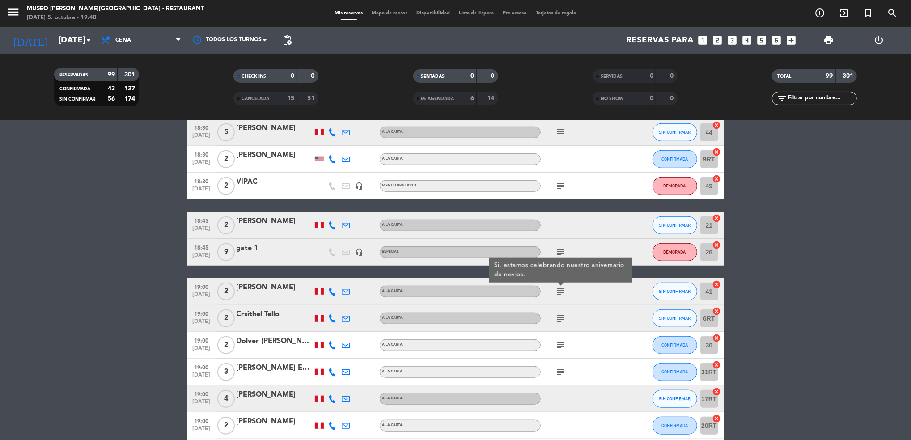
click at [561, 319] on icon "subject" at bounding box center [560, 318] width 11 height 11
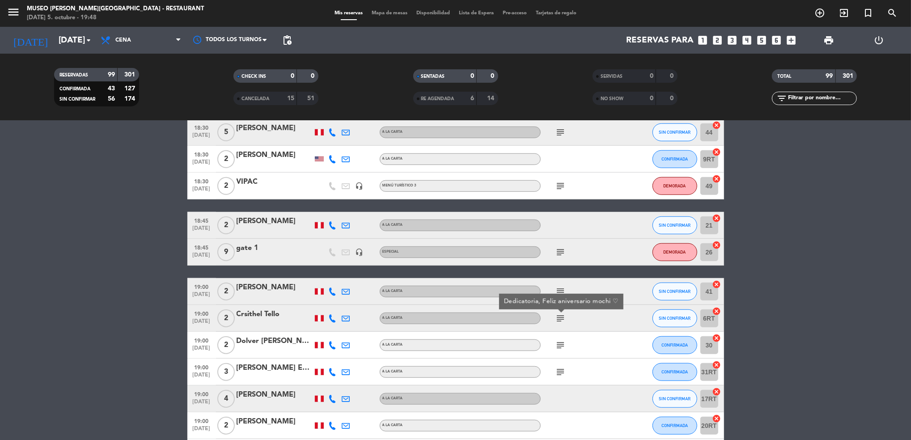
click at [562, 349] on icon "subject" at bounding box center [560, 345] width 11 height 11
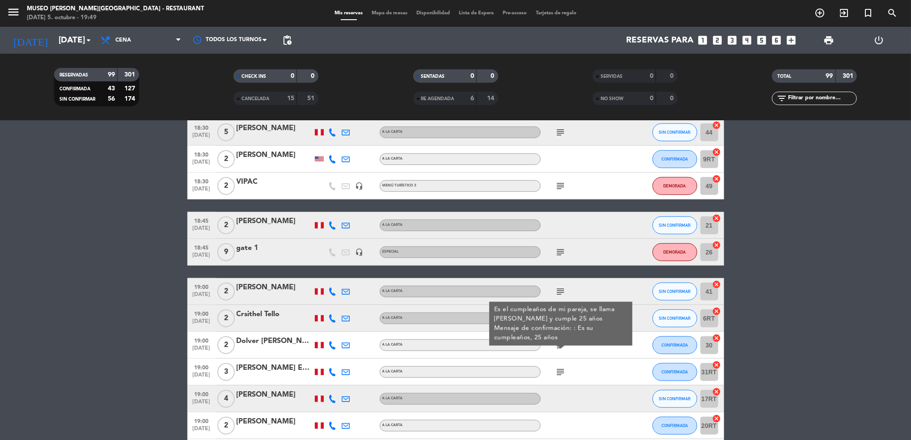
click at [561, 371] on icon "subject" at bounding box center [560, 372] width 11 height 11
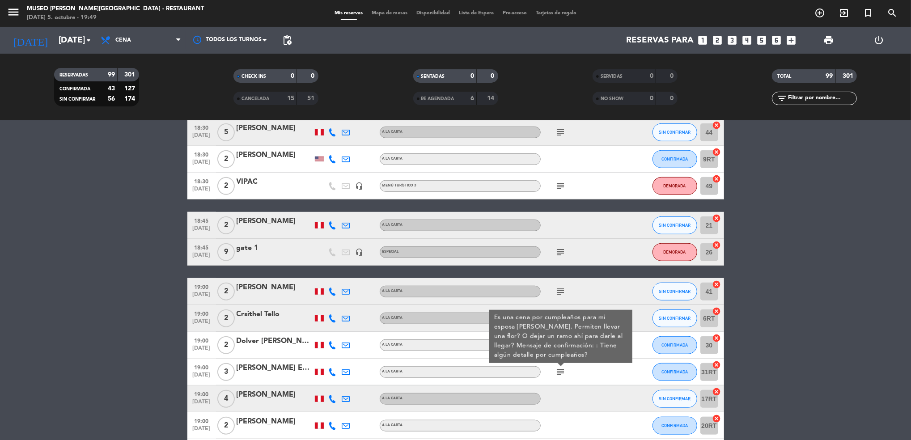
click at [299, 371] on div "[PERSON_NAME] Estaña" at bounding box center [274, 368] width 76 height 12
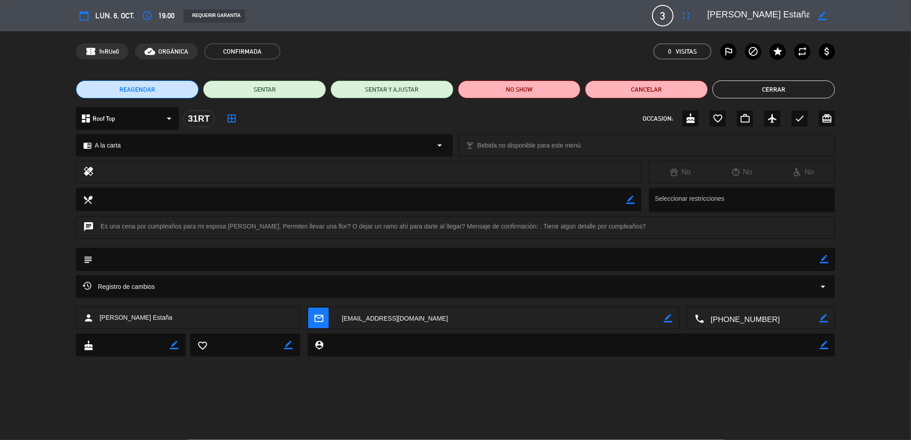
drag, startPoint x: 790, startPoint y: 14, endPoint x: 695, endPoint y: 22, distance: 95.6
click at [695, 22] on div "calendar_today lun. 6, oct. access_time 19:00 REQUERIR GARANTÍA 3 Erick Olivar …" at bounding box center [455, 15] width 759 height 21
drag, startPoint x: 228, startPoint y: 226, endPoint x: 248, endPoint y: 224, distance: 20.2
click at [248, 224] on div "chat Es una cena por cumpleaños para mi esposa Fabiola. Permiten llevar una flo…" at bounding box center [455, 227] width 759 height 22
copy div "Fabiola"
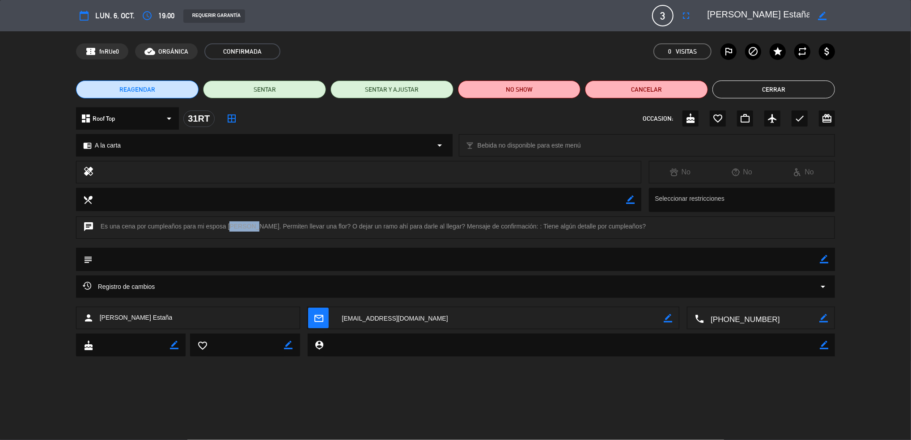
click at [739, 84] on button "Cerrar" at bounding box center [773, 89] width 123 height 18
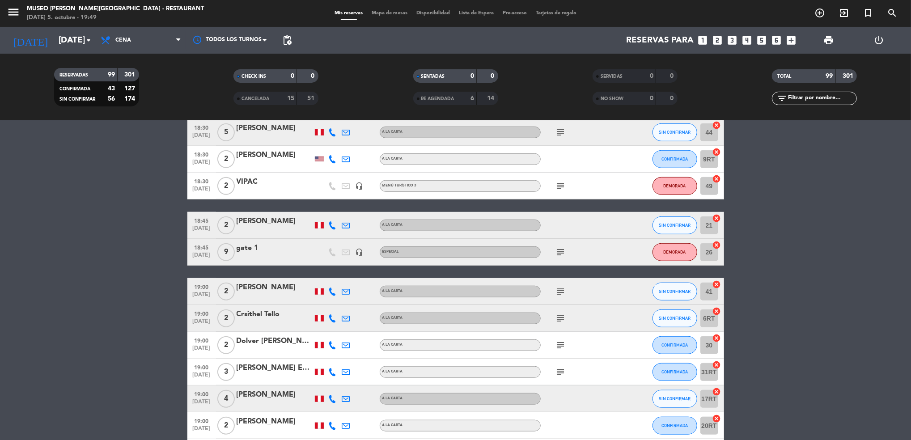
click at [556, 370] on icon "subject" at bounding box center [560, 372] width 11 height 11
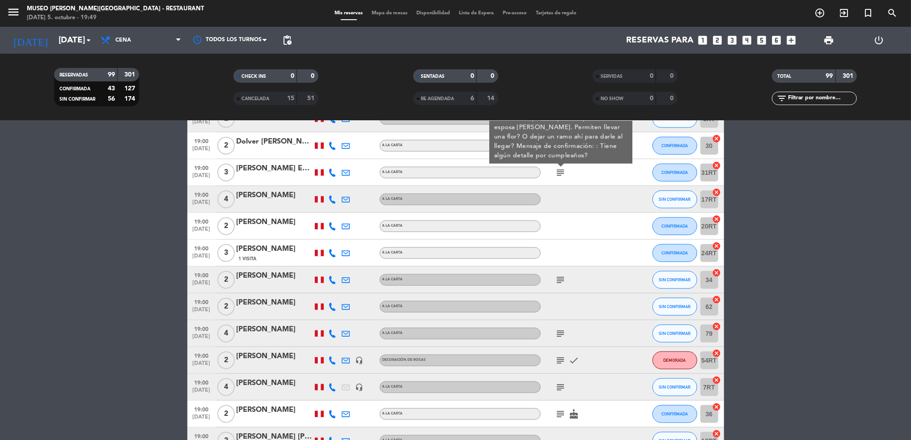
scroll to position [785, 0]
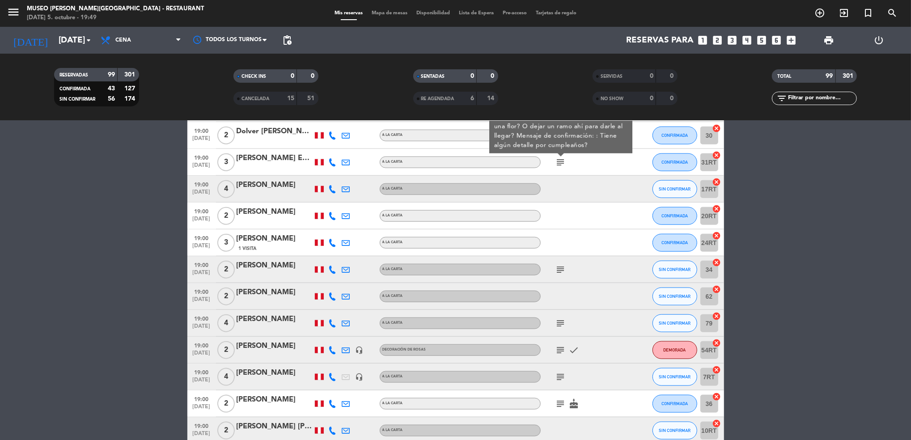
click at [556, 266] on icon "subject" at bounding box center [560, 269] width 11 height 11
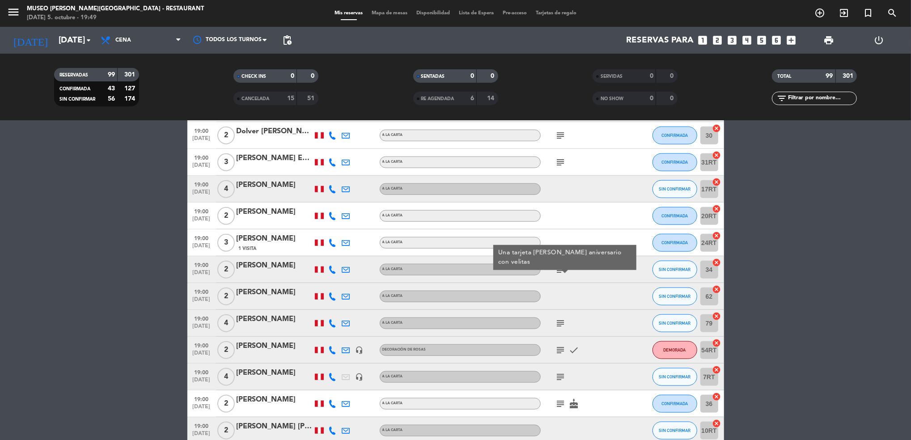
click at [567, 324] on span "subject" at bounding box center [560, 323] width 13 height 11
click at [555, 321] on icon "subject" at bounding box center [560, 323] width 11 height 11
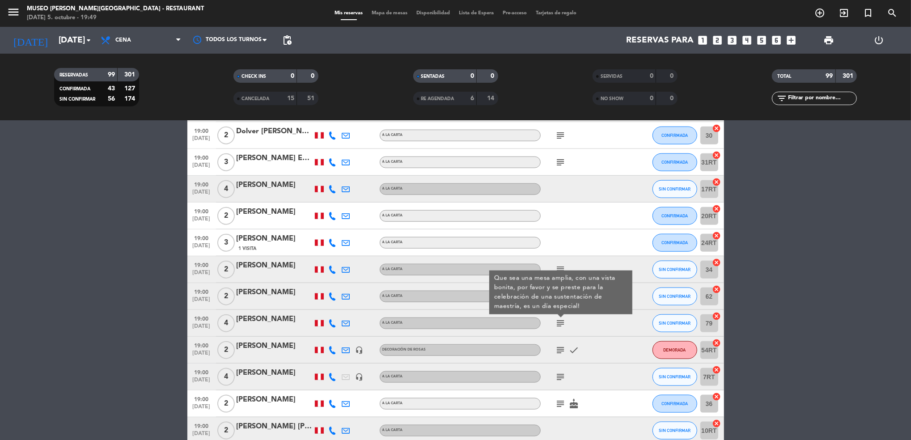
click at [559, 342] on div "subject check" at bounding box center [580, 350] width 80 height 26
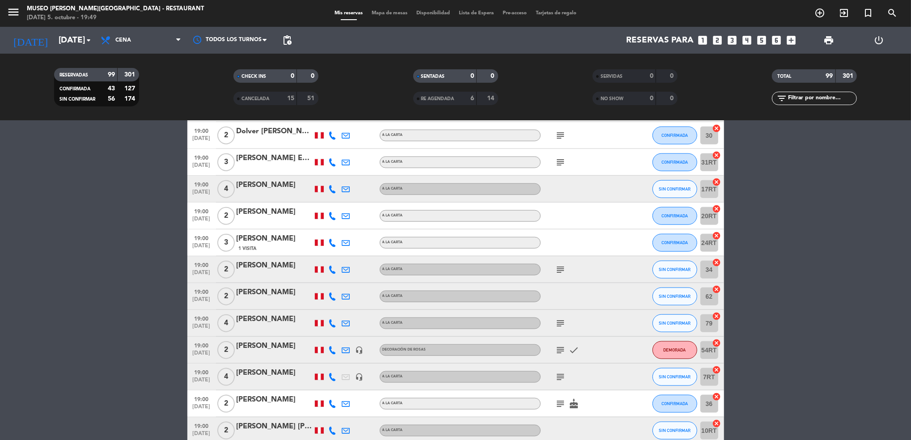
click at [559, 342] on div "subject check" at bounding box center [580, 350] width 80 height 26
click at [559, 347] on icon "subject" at bounding box center [560, 350] width 11 height 11
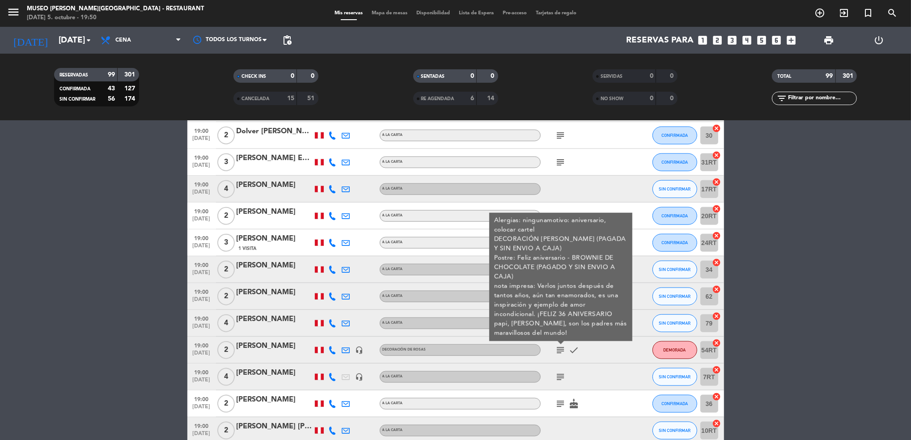
click at [279, 346] on div "[PERSON_NAME]" at bounding box center [274, 346] width 76 height 12
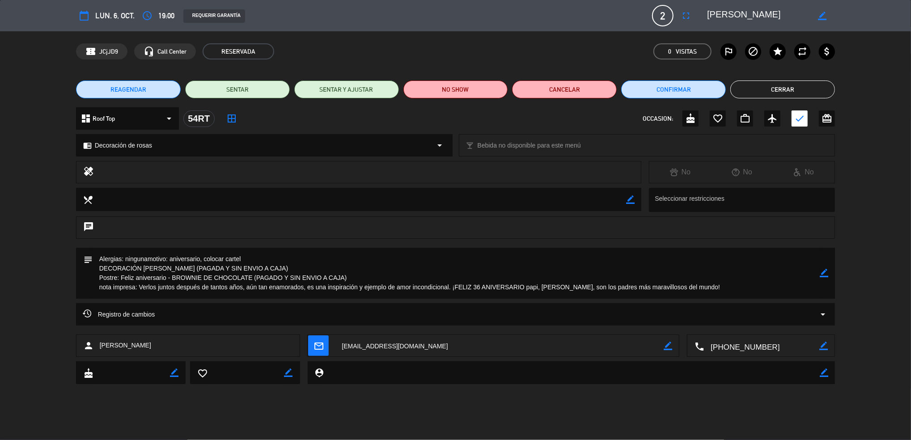
drag, startPoint x: 798, startPoint y: 13, endPoint x: 695, endPoint y: 22, distance: 103.2
click at [695, 22] on div "calendar_today lun. 6, oct. access_time 19:00 REQUERIR GARANTÍA 2 Margarita Sot…" at bounding box center [455, 15] width 759 height 21
drag, startPoint x: 139, startPoint y: 285, endPoint x: 685, endPoint y: 286, distance: 546.7
click at [685, 286] on textarea at bounding box center [456, 273] width 727 height 51
click at [839, 37] on div "confirmation_number JCjJD9 headset_mic Call Center RESERVADA 0 Visitas outlined…" at bounding box center [455, 51] width 911 height 40
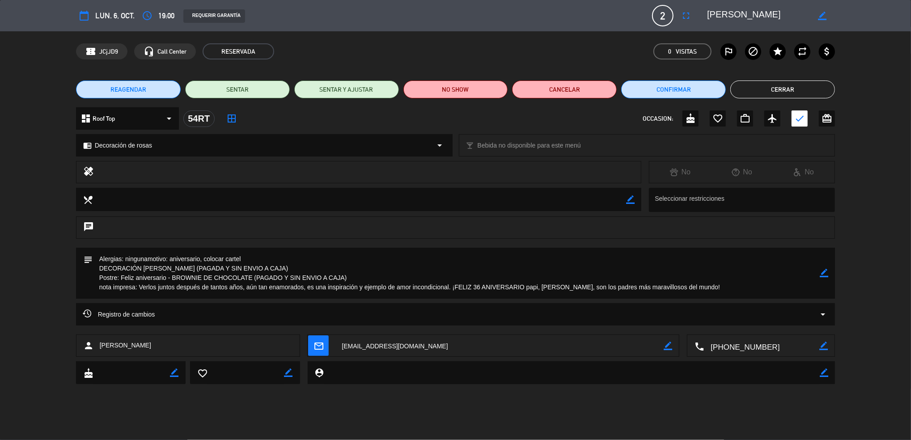
click at [839, 37] on div "confirmation_number JCjJD9 headset_mic Call Center RESERVADA 0 Visitas outlined…" at bounding box center [455, 51] width 911 height 40
drag, startPoint x: 839, startPoint y: 37, endPoint x: 833, endPoint y: 43, distance: 8.9
click at [833, 43] on div "confirmation_number JCjJD9 headset_mic Call Center RESERVADA 0 Visitas outlined…" at bounding box center [455, 51] width 911 height 40
drag, startPoint x: 833, startPoint y: 43, endPoint x: 768, endPoint y: 89, distance: 78.9
click at [768, 89] on button "Cerrar" at bounding box center [782, 89] width 105 height 18
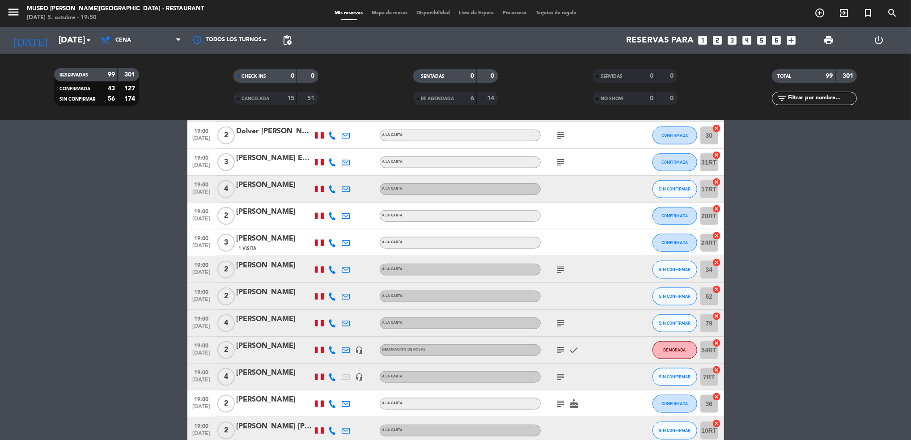
click at [559, 381] on icon "subject" at bounding box center [560, 376] width 11 height 11
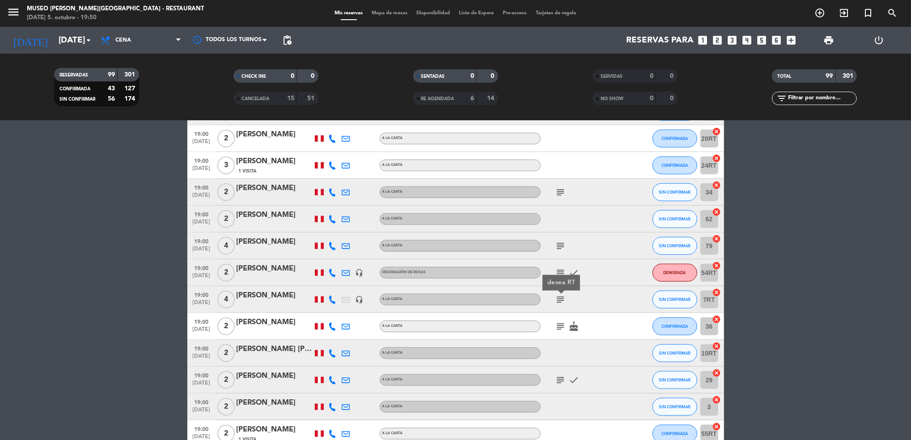
scroll to position [864, 0]
click at [559, 326] on icon "subject" at bounding box center [560, 325] width 11 height 11
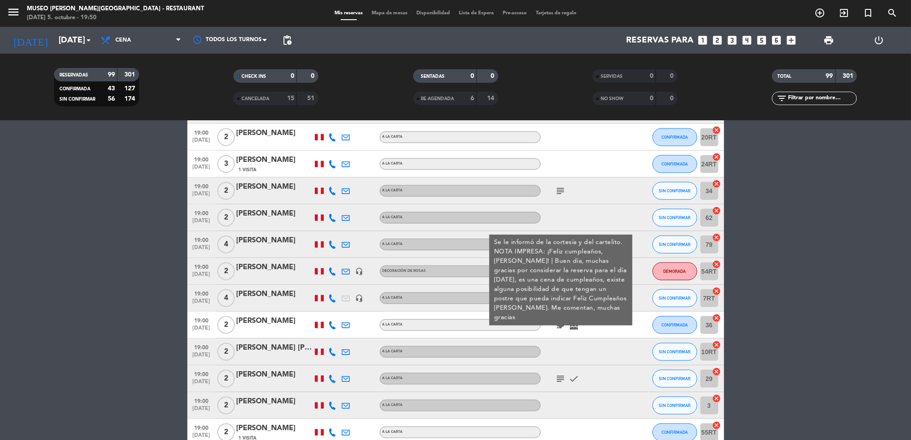
click at [279, 321] on div "[PERSON_NAME]" at bounding box center [274, 321] width 76 height 12
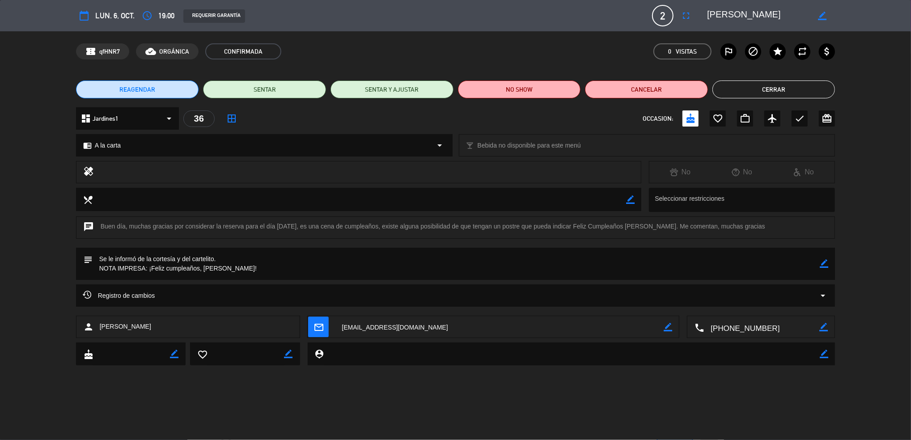
click at [739, 89] on button "Cerrar" at bounding box center [773, 89] width 123 height 18
